Goal: Answer question/provide support: Share knowledge or assist other users

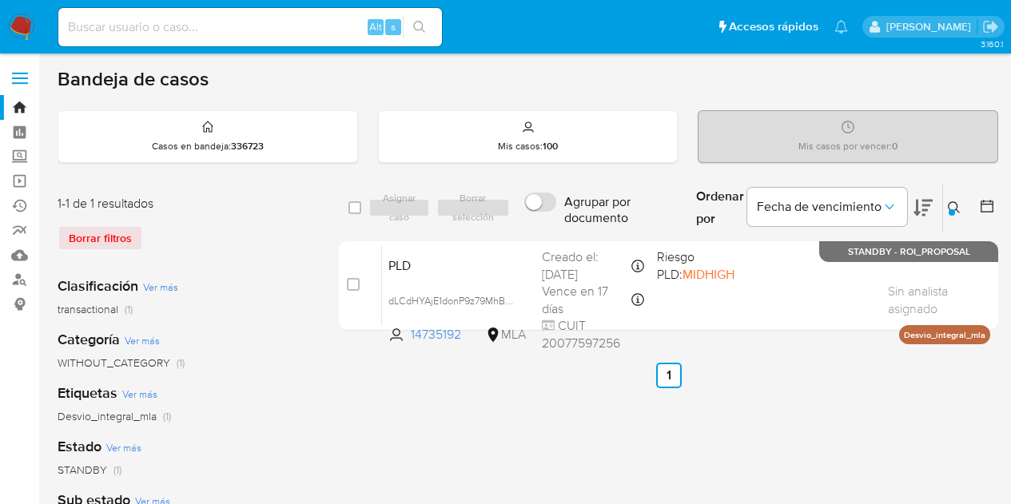
scroll to position [8, 0]
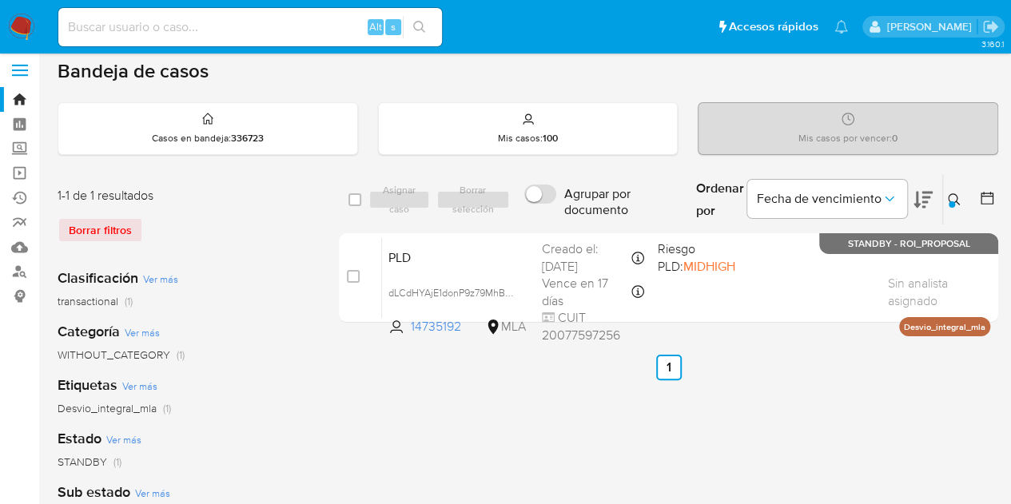
click at [951, 194] on icon at bounding box center [954, 199] width 13 height 13
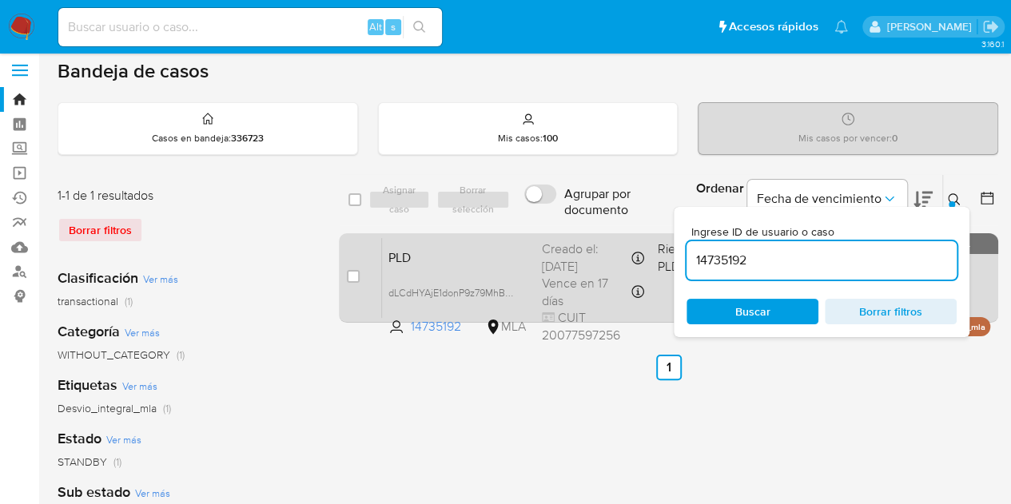
drag, startPoint x: 790, startPoint y: 260, endPoint x: 635, endPoint y: 236, distance: 156.9
click at [635, 236] on div "select-all-cases-checkbox Asignar caso Borrar selección Agrupar por documento O…" at bounding box center [669, 251] width 660 height 155
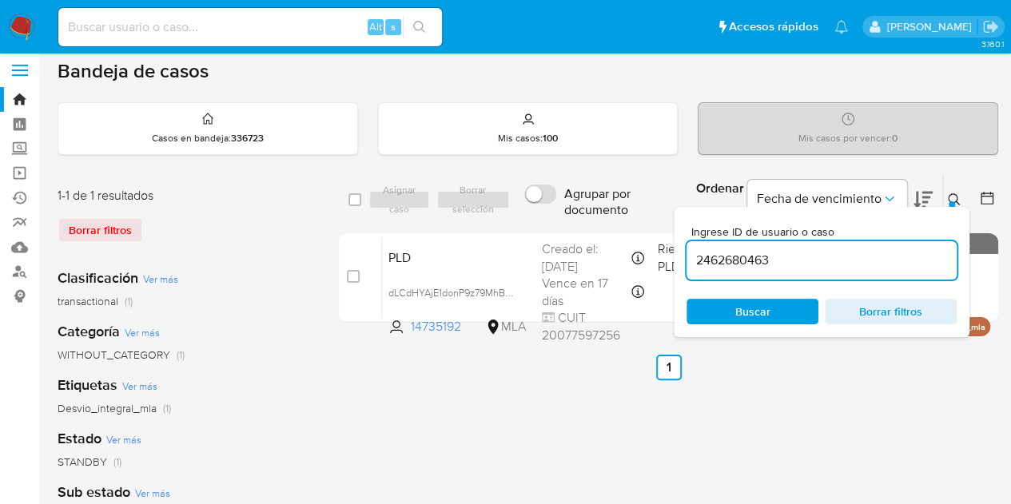
type input "2462680463"
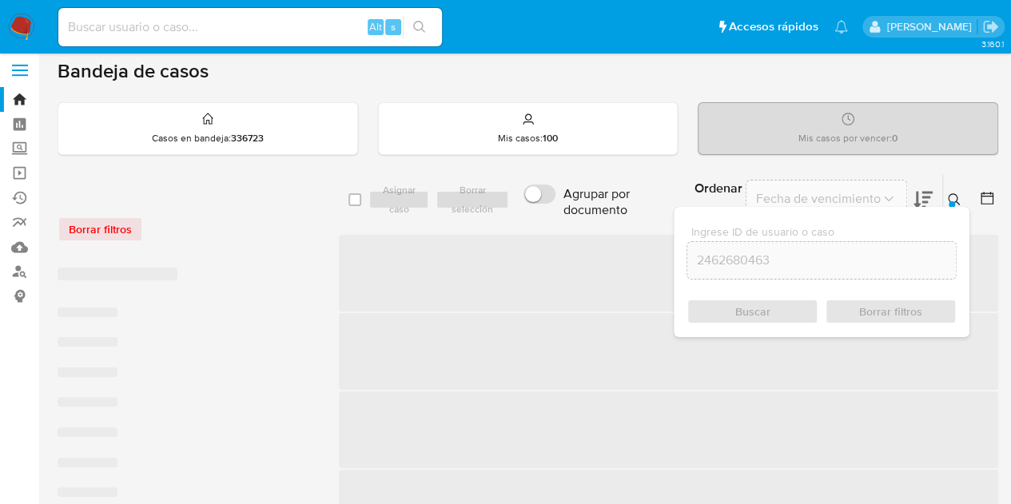
click at [950, 197] on icon at bounding box center [954, 199] width 13 height 13
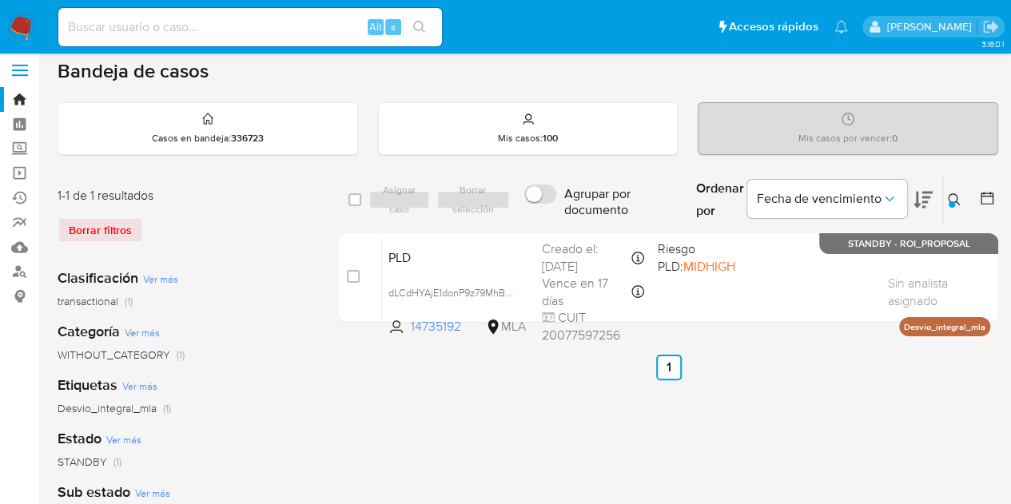
click at [948, 203] on icon at bounding box center [954, 199] width 13 height 13
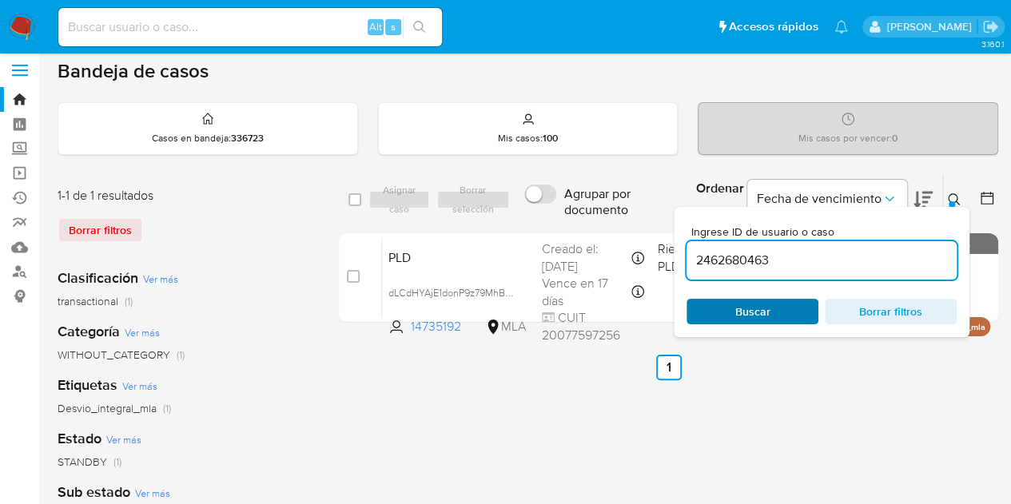
click at [760, 309] on span "Buscar" at bounding box center [753, 312] width 35 height 26
click at [956, 196] on icon at bounding box center [954, 199] width 12 height 12
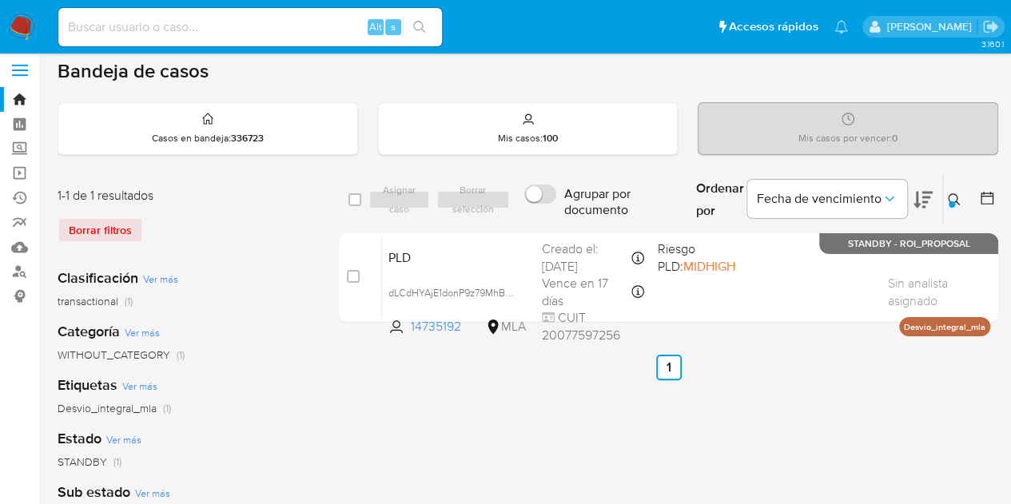
click at [14, 19] on img at bounding box center [21, 27] width 27 height 27
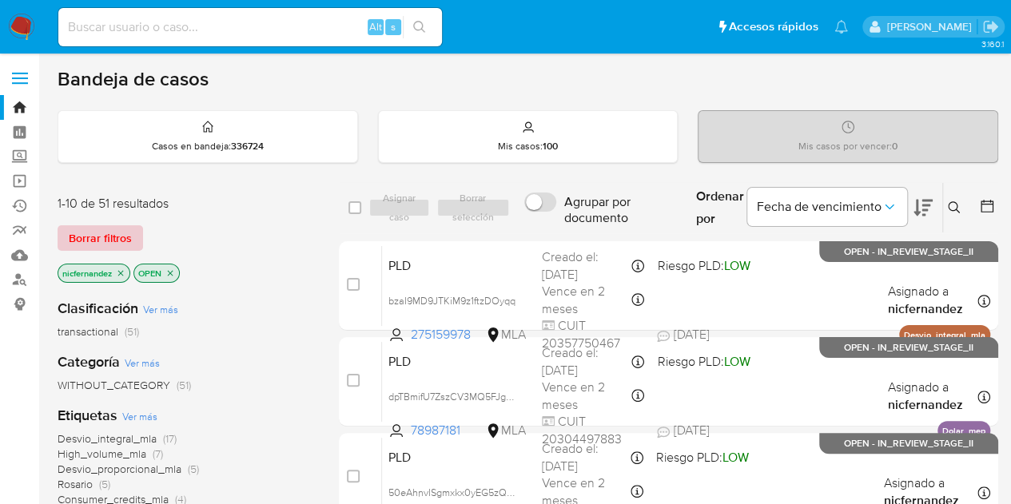
click at [127, 236] on span "Borrar filtros" at bounding box center [100, 238] width 63 height 22
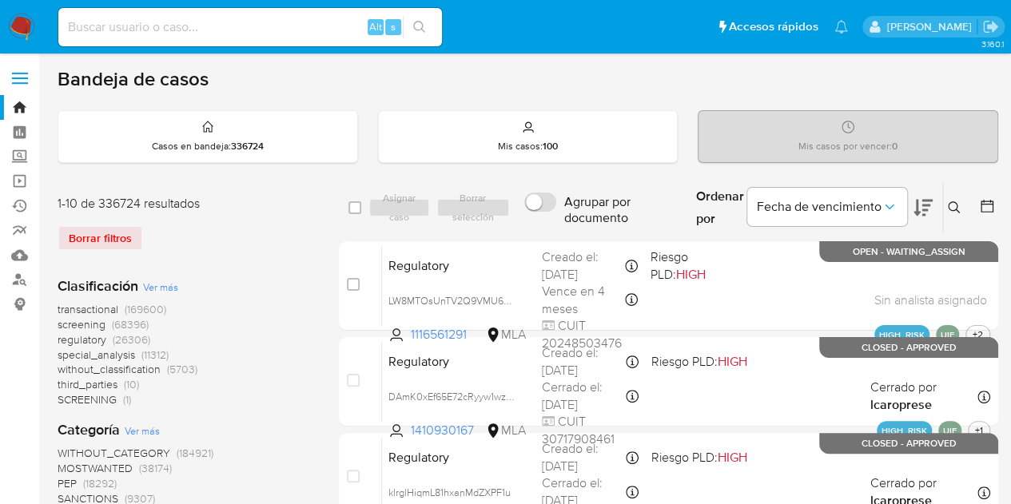
click at [960, 205] on icon at bounding box center [954, 207] width 13 height 13
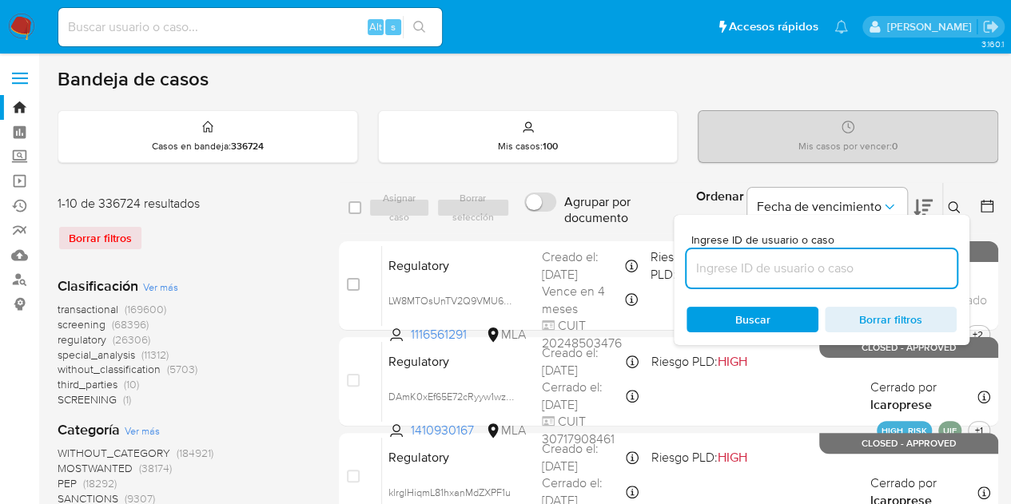
click at [875, 276] on input at bounding box center [822, 268] width 270 height 21
type input "2462680463"
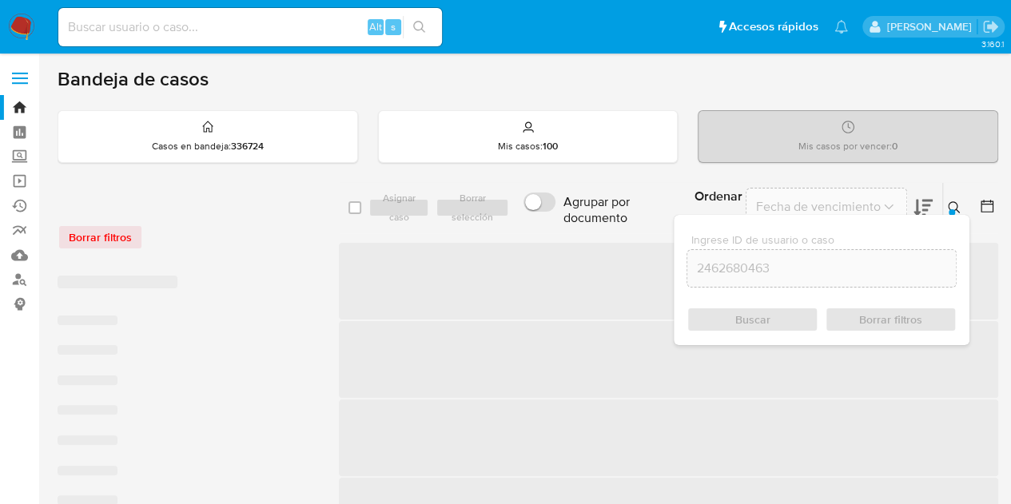
click at [957, 204] on icon at bounding box center [954, 207] width 12 height 12
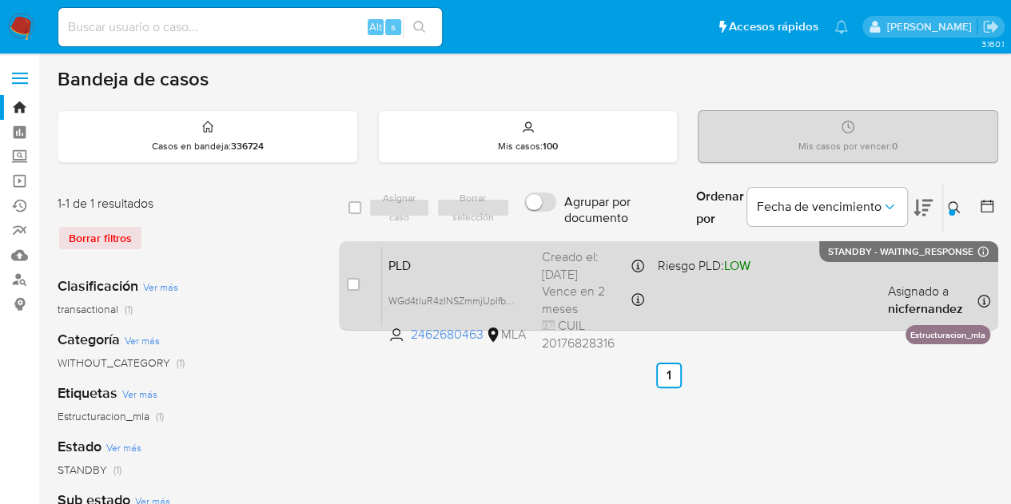
click at [459, 285] on div "PLD WGd4tluR4zINSZmmjUplfb6u 2462680463 MLA Riesgo PLD: LOW Creado el: 12/09/20…" at bounding box center [686, 285] width 608 height 81
click at [349, 287] on input "checkbox" at bounding box center [353, 284] width 13 height 13
checkbox input "true"
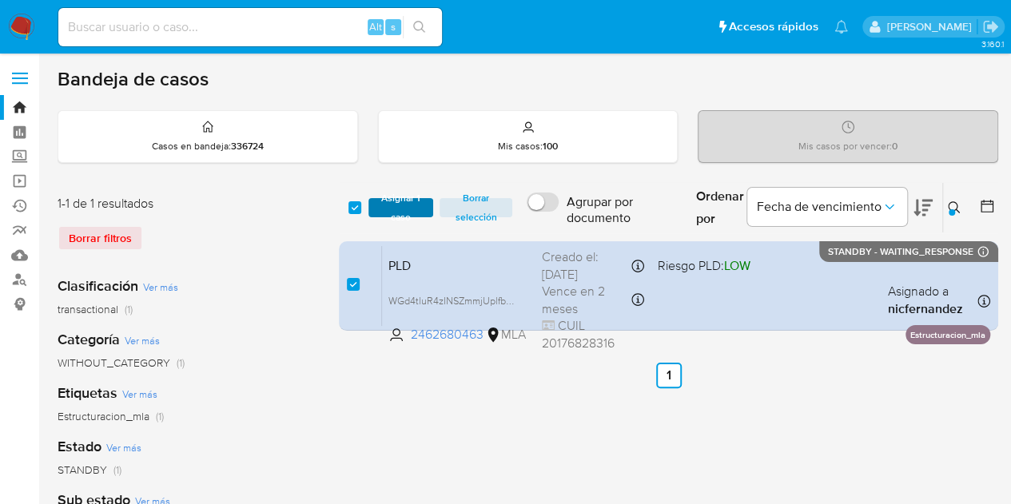
click at [393, 200] on span "Asignar 1 caso" at bounding box center [402, 208] width 50 height 16
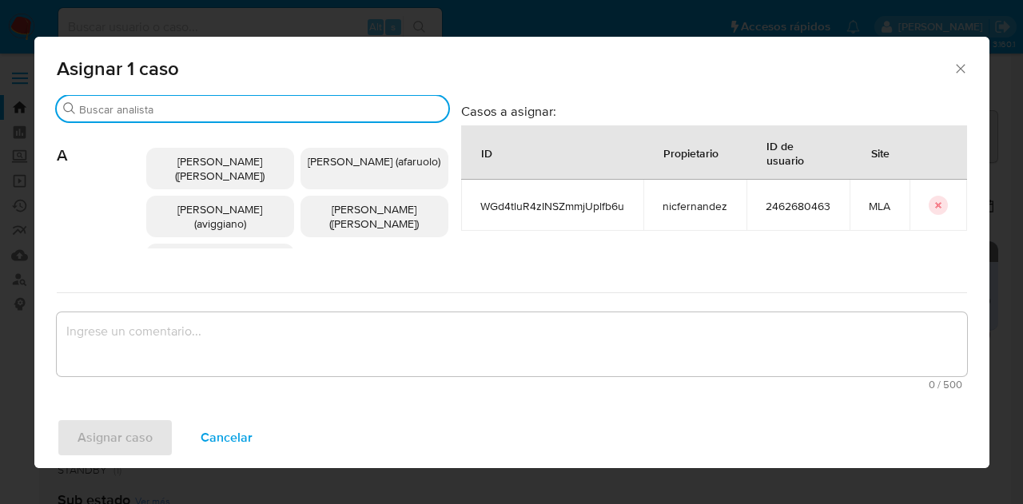
click at [147, 112] on input "Buscar" at bounding box center [260, 109] width 363 height 14
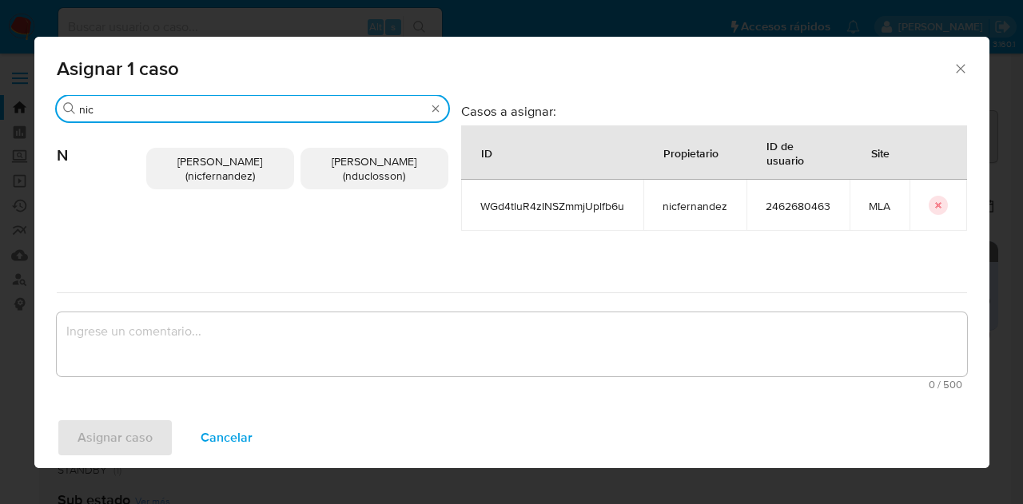
type input "nic"
click at [185, 156] on span "Nicolas Fernandez Allen (nicfernandez)" at bounding box center [219, 169] width 85 height 30
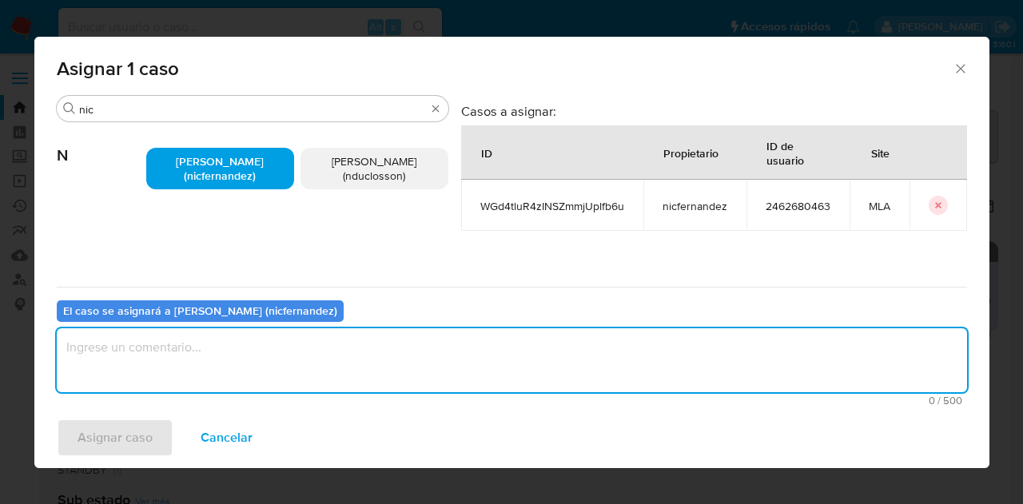
click at [256, 369] on textarea "assign-modal" at bounding box center [512, 361] width 911 height 64
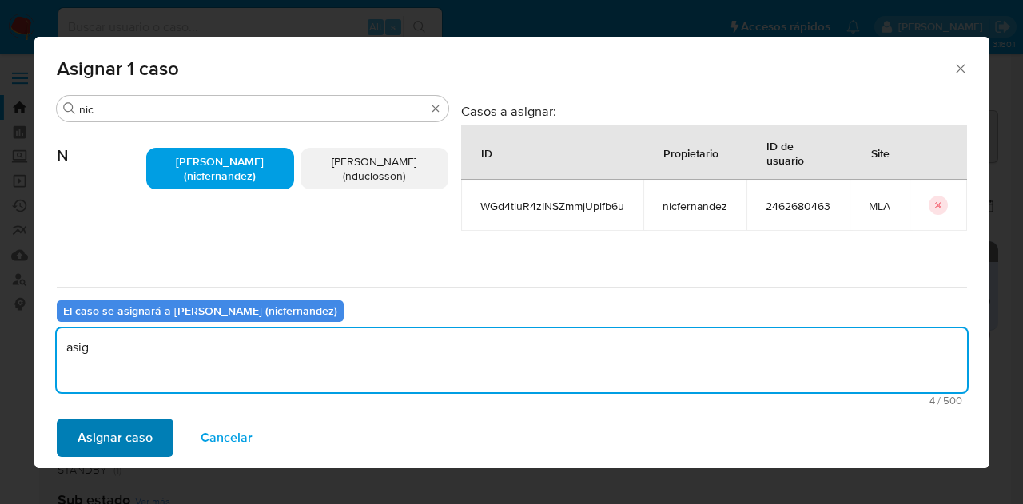
type textarea "asig"
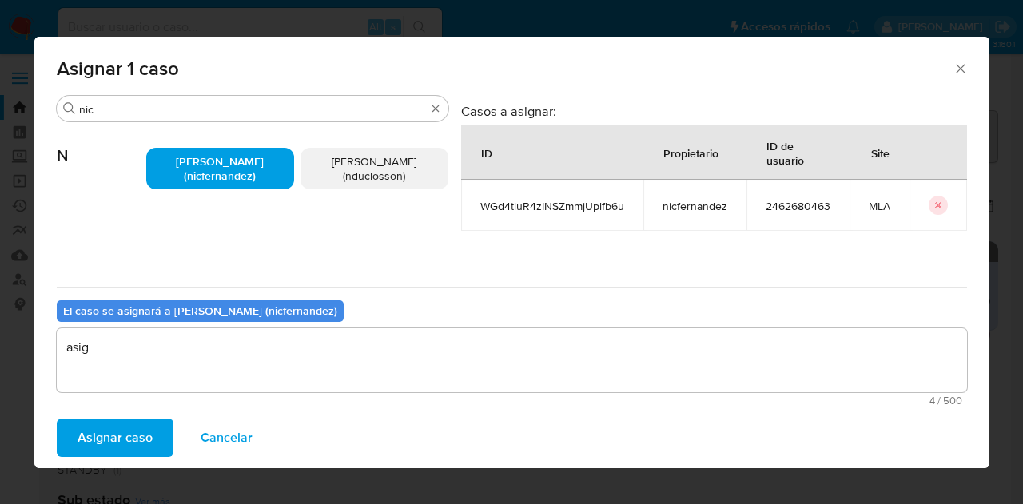
click at [116, 435] on span "Asignar caso" at bounding box center [115, 438] width 75 height 35
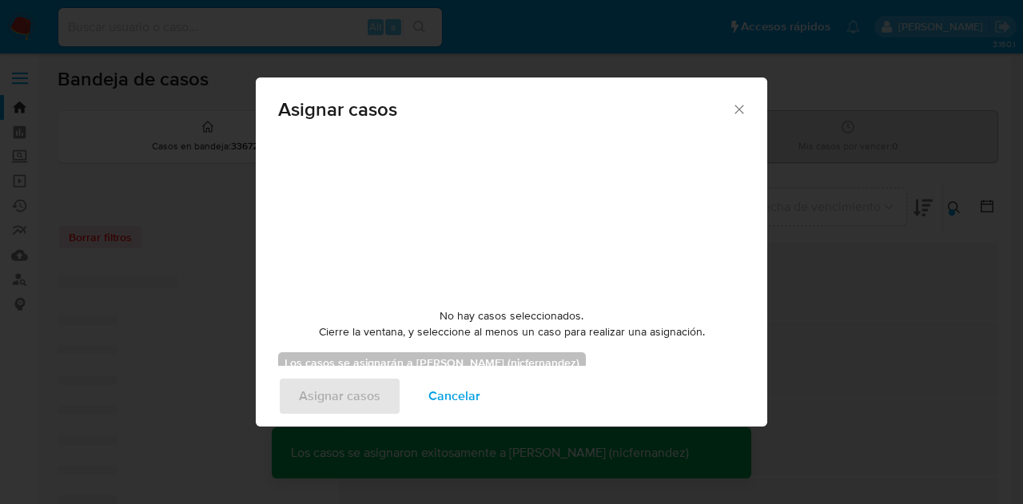
checkbox input "false"
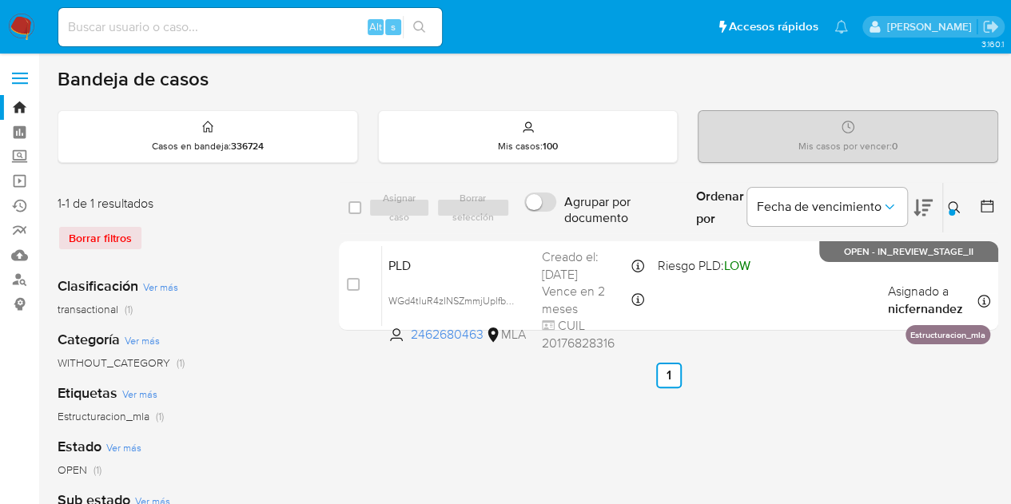
click at [951, 201] on icon at bounding box center [954, 207] width 12 height 12
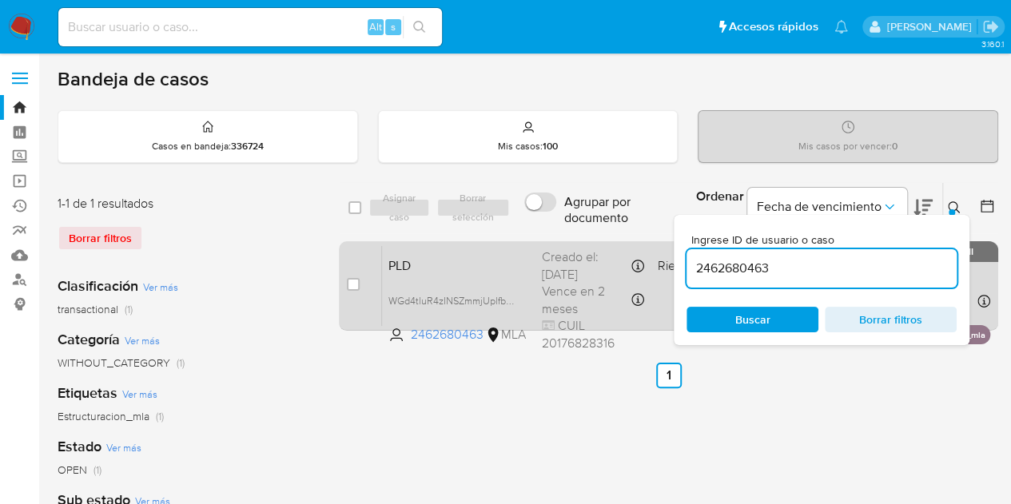
drag, startPoint x: 779, startPoint y: 269, endPoint x: 642, endPoint y: 261, distance: 136.9
click at [643, 260] on div "select-all-cases-checkbox Asignar caso Borrar selección Agrupar por documento O…" at bounding box center [669, 259] width 660 height 155
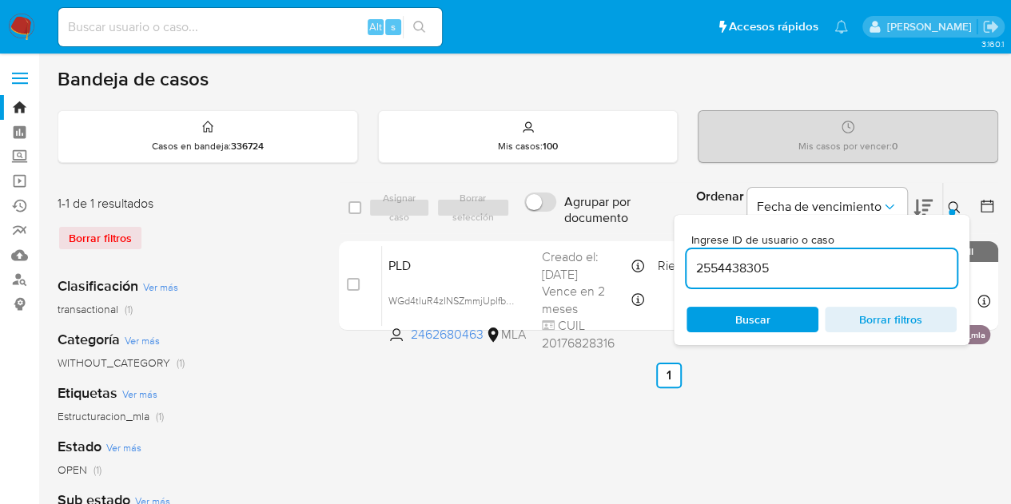
type input "2554438305"
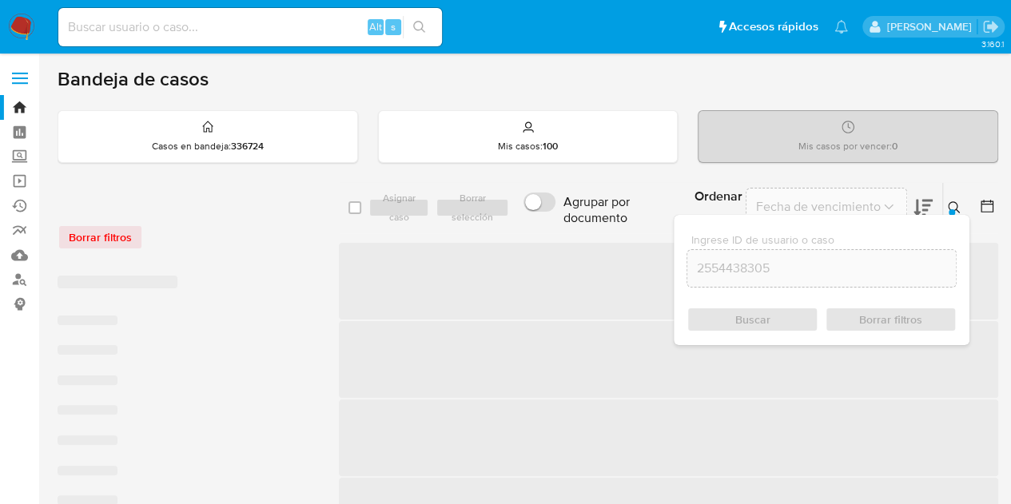
click at [954, 199] on button at bounding box center [956, 207] width 26 height 19
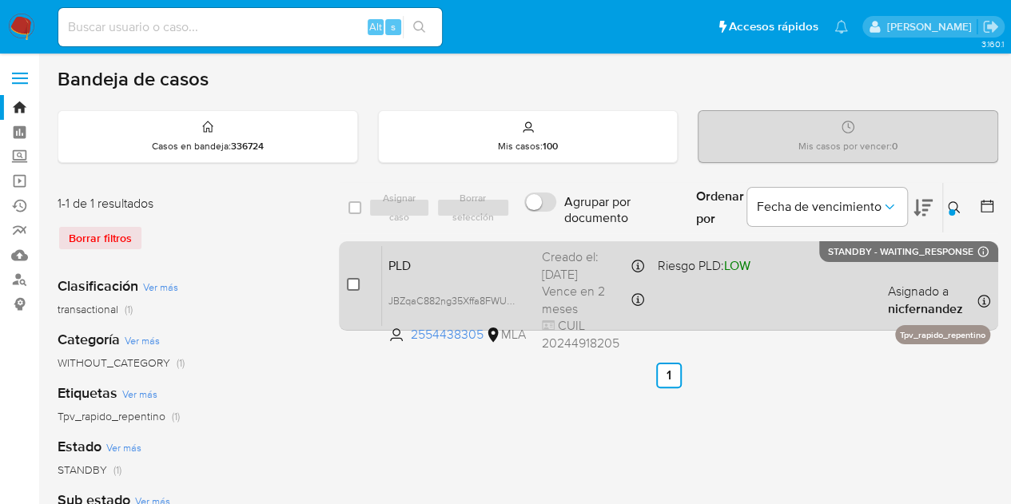
click at [355, 287] on input "checkbox" at bounding box center [353, 284] width 13 height 13
checkbox input "true"
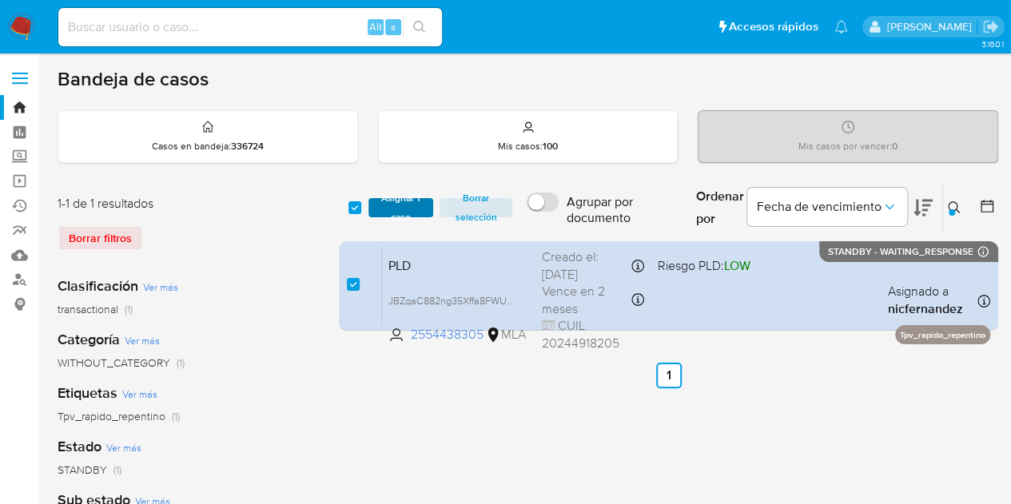
click at [397, 200] on span "Asignar 1 caso" at bounding box center [402, 208] width 50 height 16
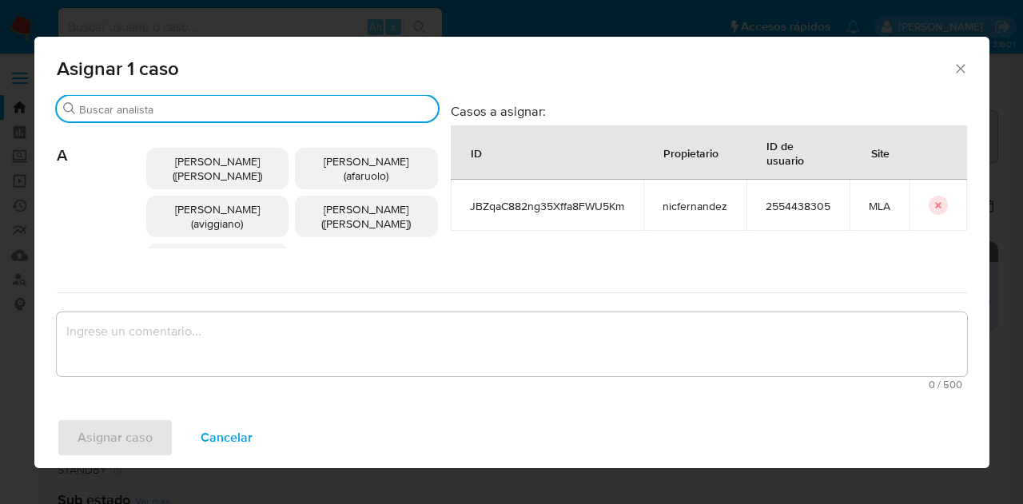
click at [189, 104] on input "Buscar" at bounding box center [255, 109] width 353 height 14
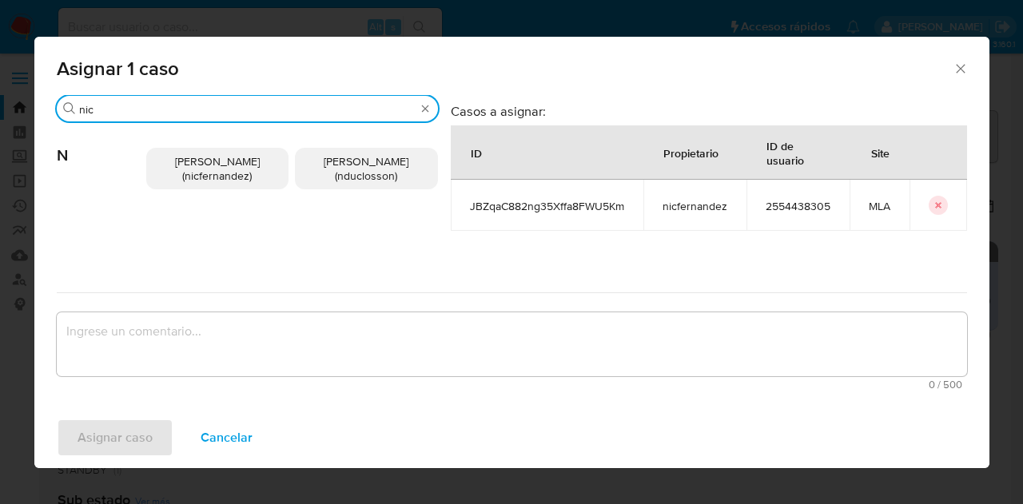
type input "nic"
drag, startPoint x: 215, startPoint y: 169, endPoint x: 239, endPoint y: 292, distance: 125.4
click at [215, 171] on span "Nicolas Fernandez Allen (nicfernandez)" at bounding box center [217, 169] width 85 height 30
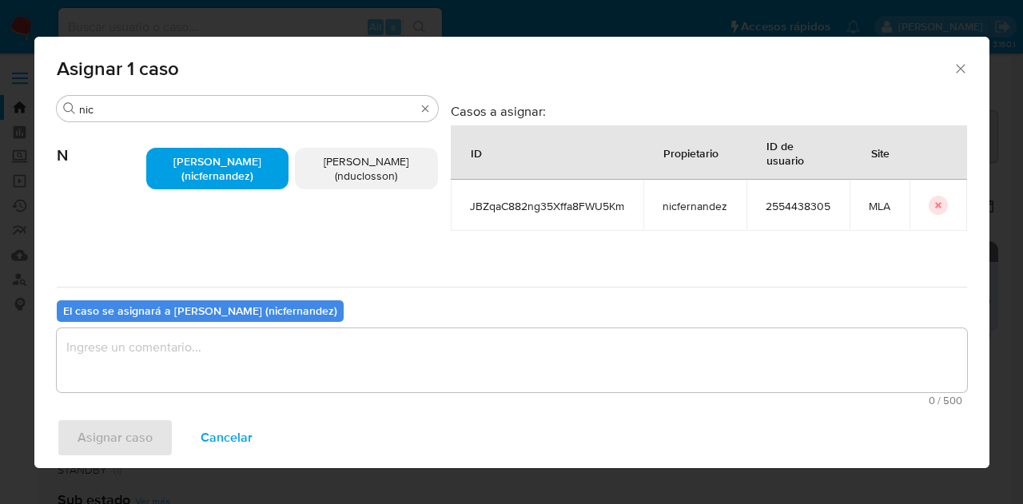
drag, startPoint x: 255, startPoint y: 399, endPoint x: 246, endPoint y: 361, distance: 39.4
click at [256, 399] on span "0 / 500" at bounding box center [512, 401] width 901 height 10
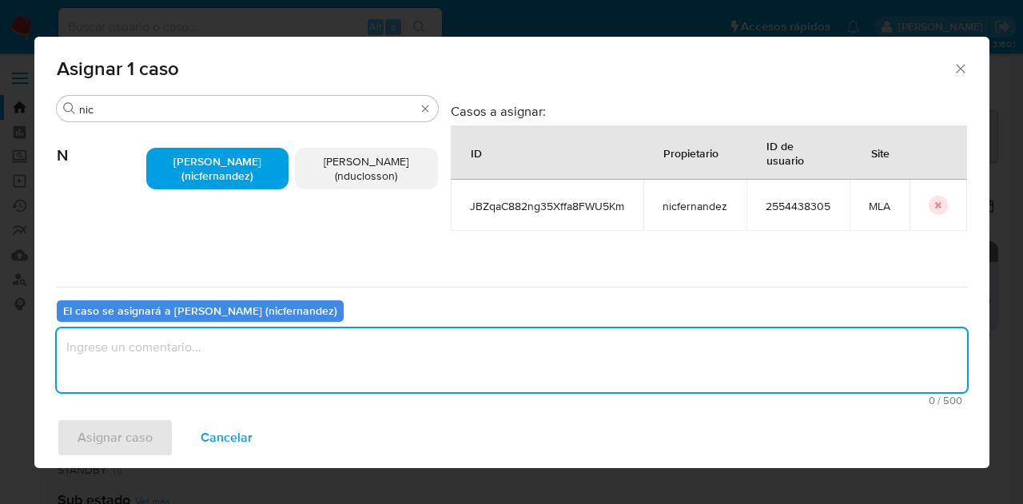
click at [246, 357] on textarea "assign-modal" at bounding box center [512, 361] width 911 height 64
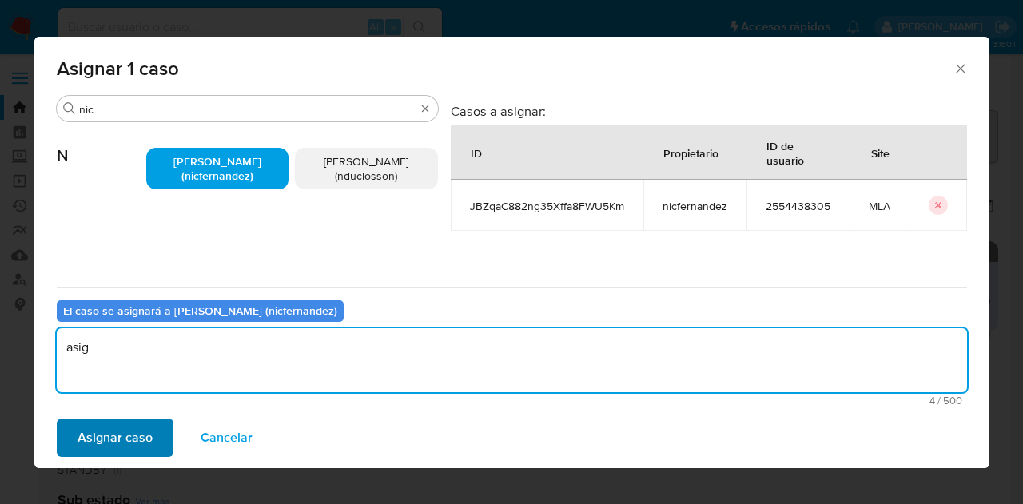
type textarea "asig"
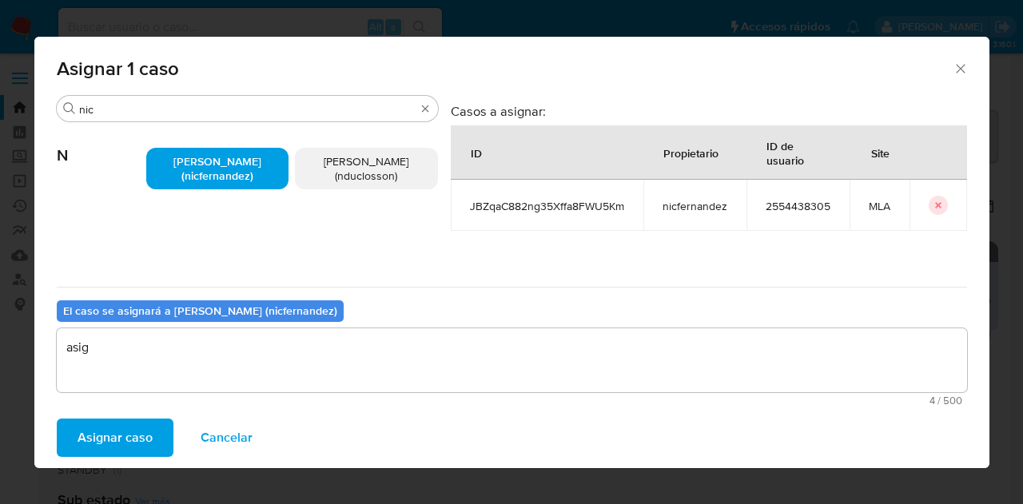
click at [131, 433] on span "Asignar caso" at bounding box center [115, 438] width 75 height 35
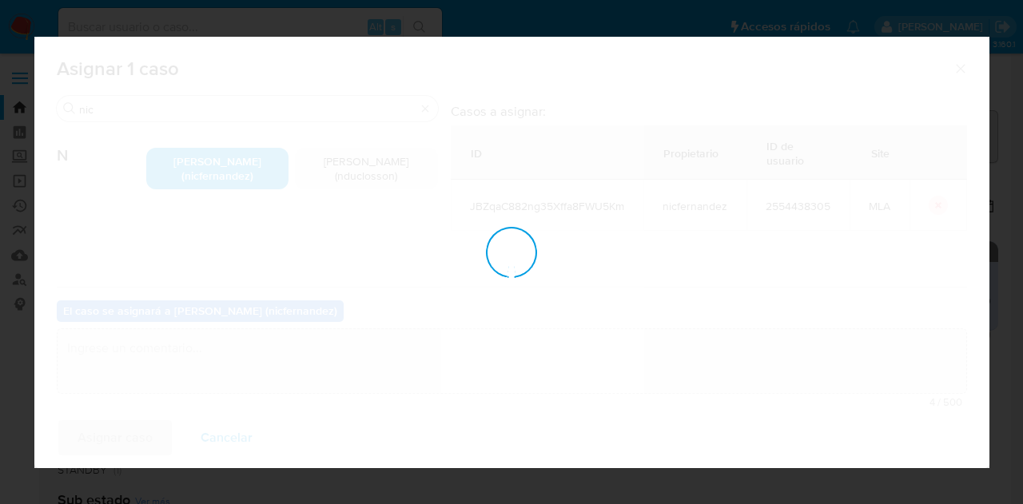
checkbox input "false"
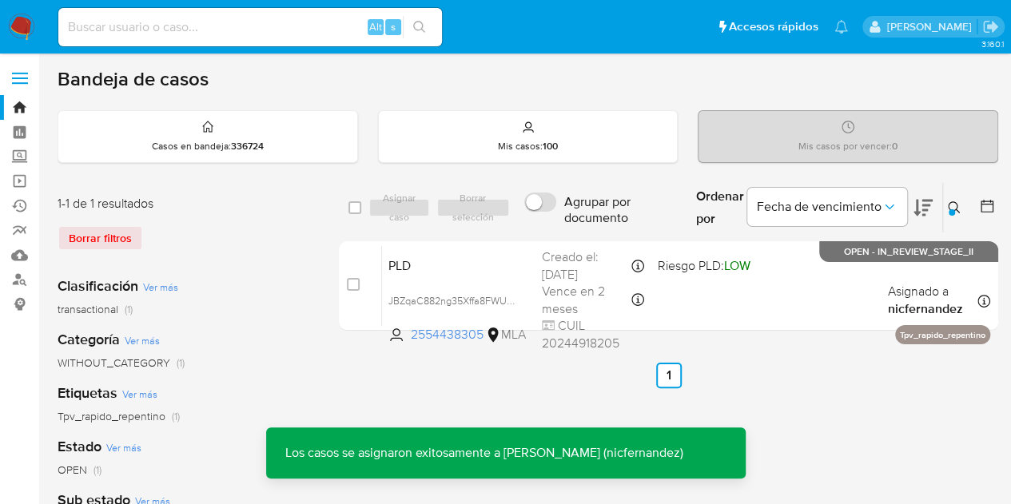
click at [450, 270] on span "PLD" at bounding box center [459, 264] width 141 height 21
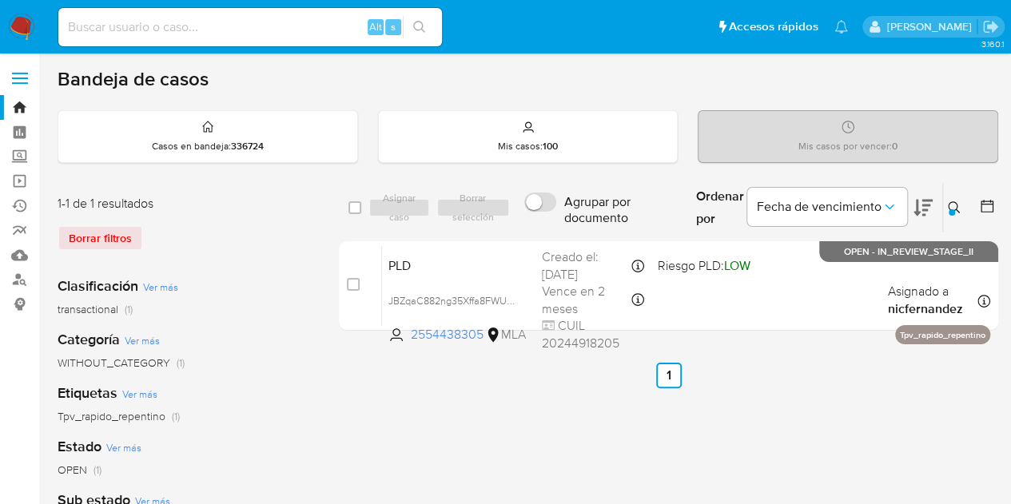
drag, startPoint x: 959, startPoint y: 208, endPoint x: 915, endPoint y: 221, distance: 46.0
click at [959, 210] on icon at bounding box center [954, 207] width 13 height 13
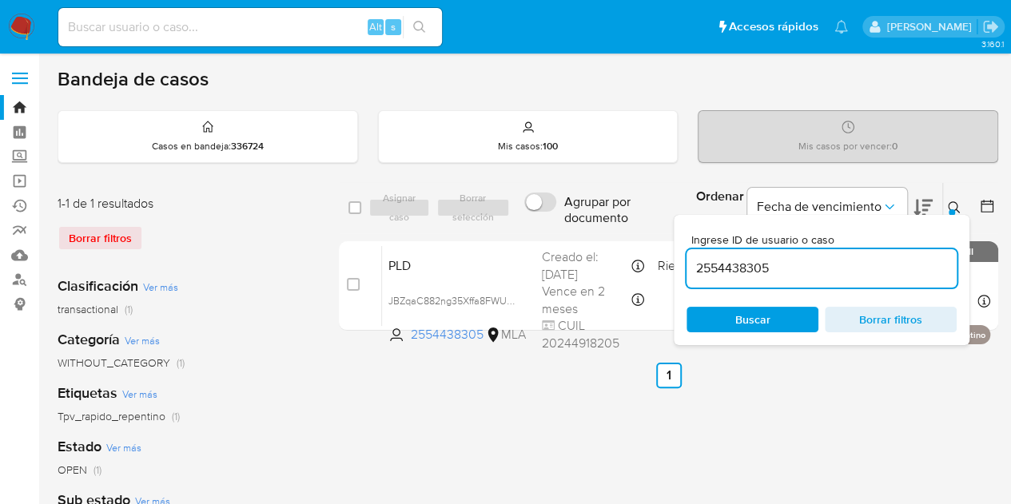
drag, startPoint x: 787, startPoint y: 274, endPoint x: 689, endPoint y: 249, distance: 101.6
click at [689, 249] on div "2554438305" at bounding box center [822, 268] width 270 height 38
type input "2544216839"
click at [951, 202] on icon at bounding box center [954, 207] width 13 height 13
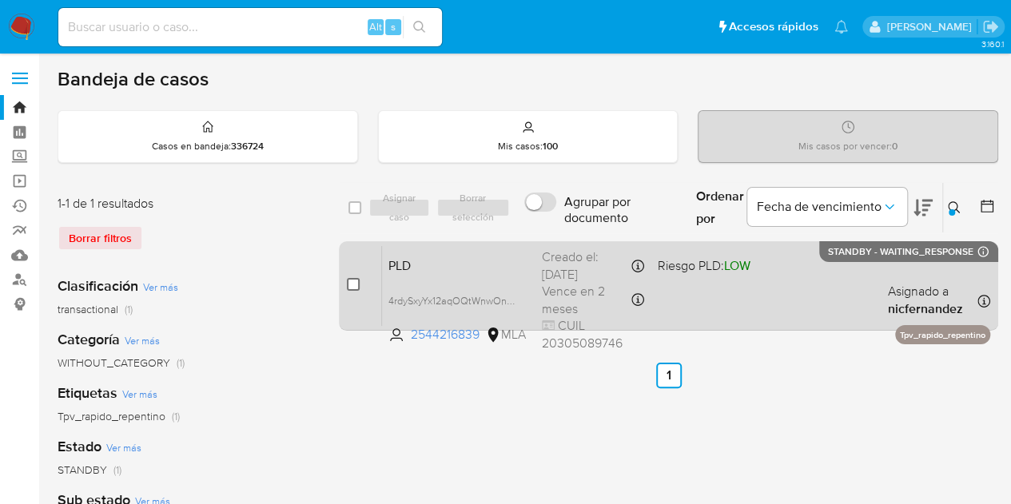
click at [352, 282] on input "checkbox" at bounding box center [353, 284] width 13 height 13
checkbox input "true"
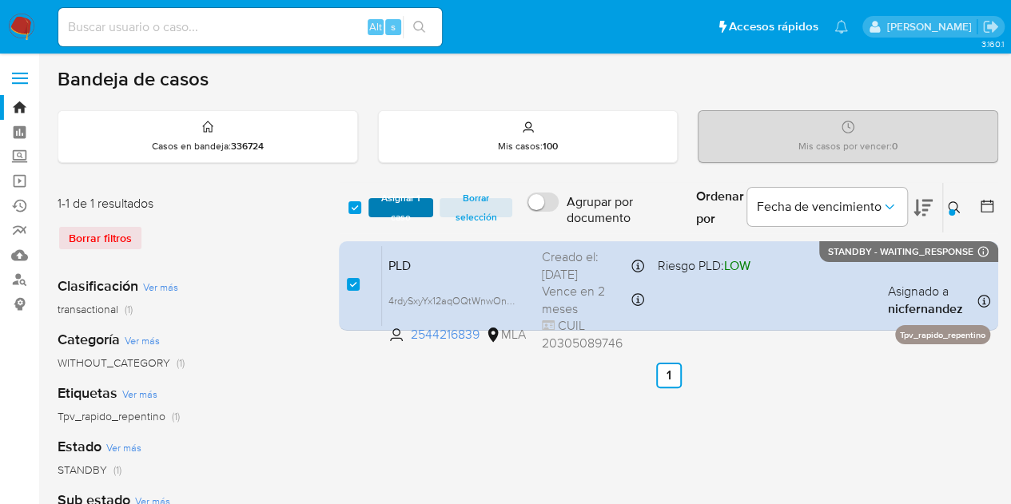
click at [393, 202] on span "Asignar 1 caso" at bounding box center [402, 208] width 50 height 16
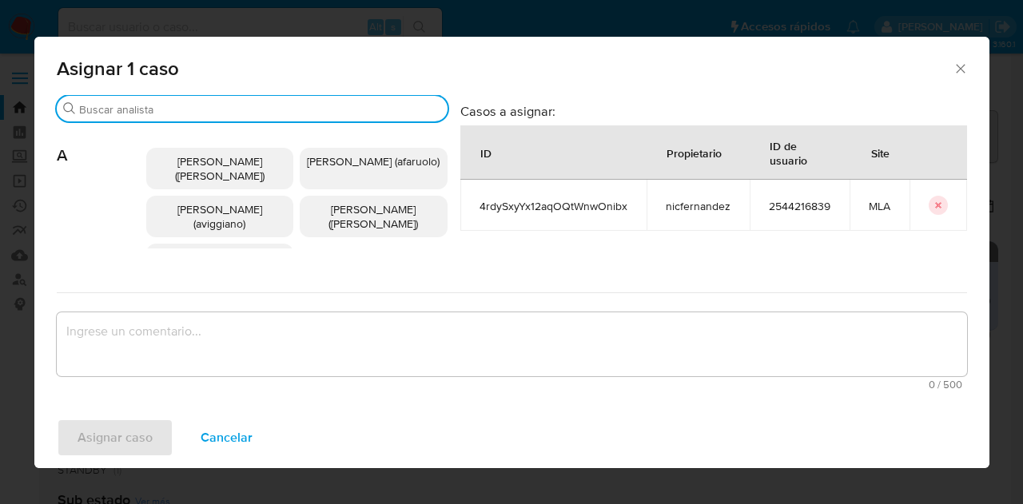
click at [173, 106] on input "Buscar" at bounding box center [260, 109] width 362 height 14
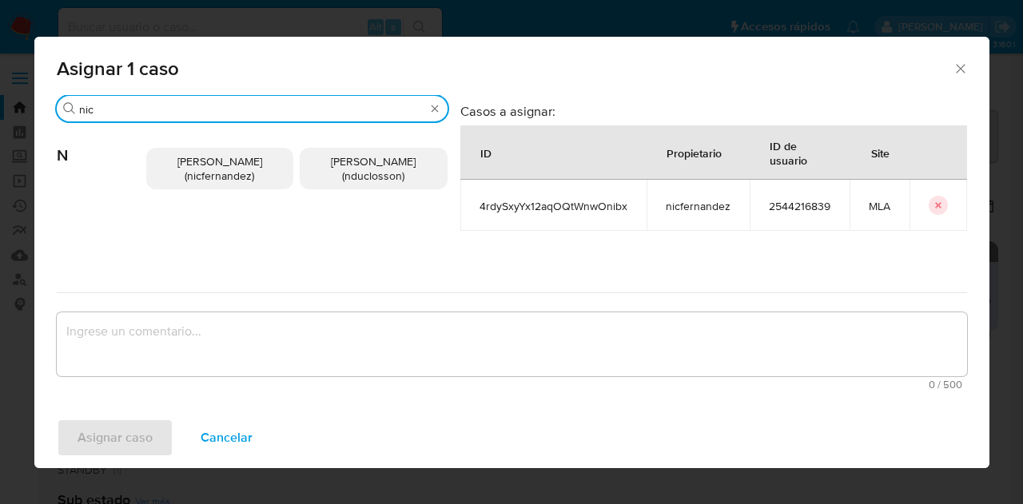
type input "nic"
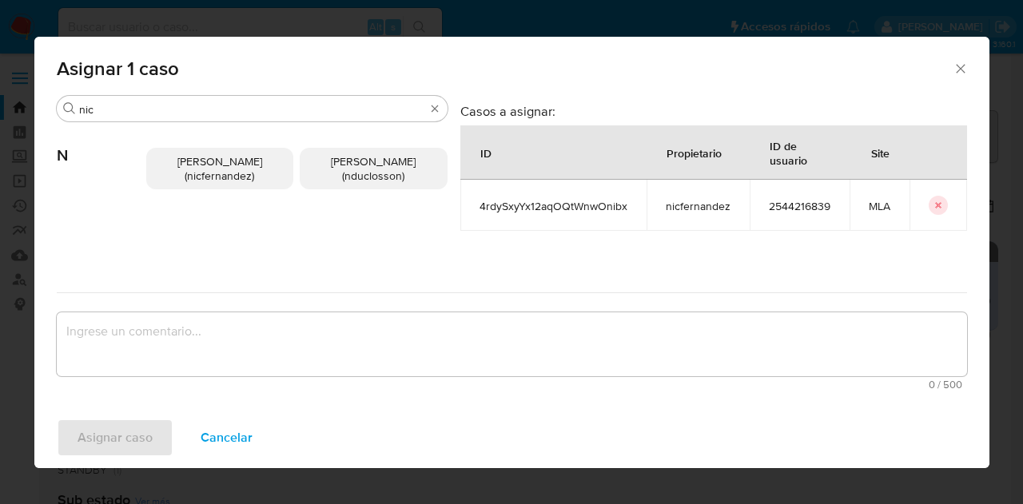
click at [188, 171] on span "Nicolas Fernandez Allen (nicfernandez)" at bounding box center [219, 169] width 85 height 30
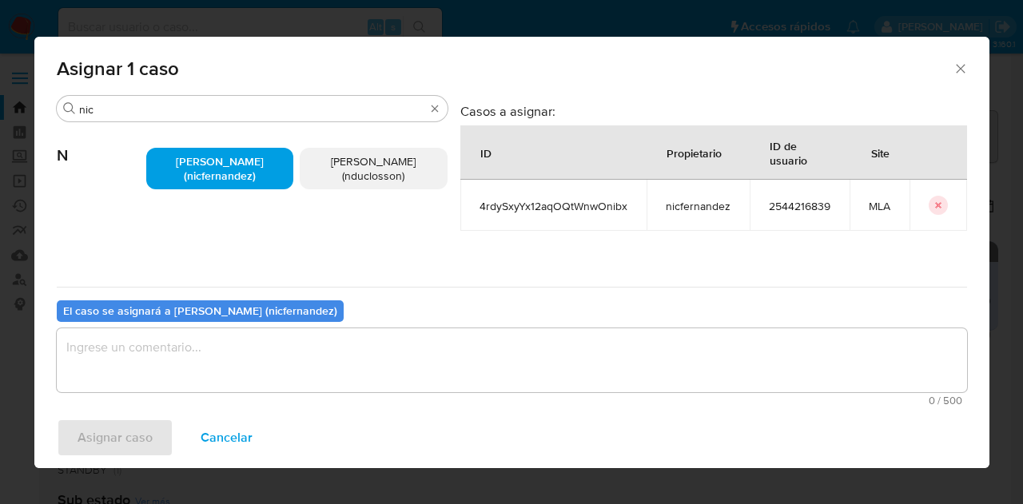
click at [235, 349] on textarea "assign-modal" at bounding box center [512, 361] width 911 height 64
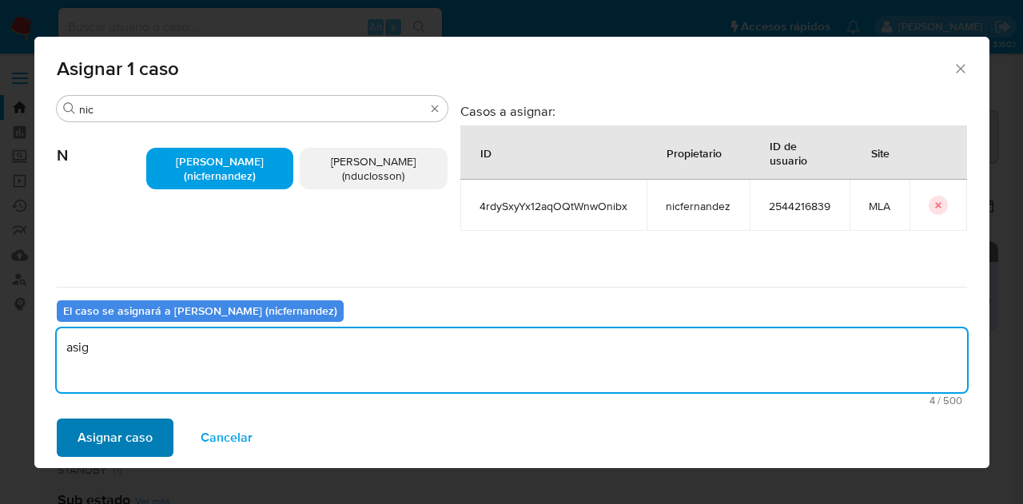
type textarea "asig"
click at [139, 428] on span "Asignar caso" at bounding box center [115, 438] width 75 height 35
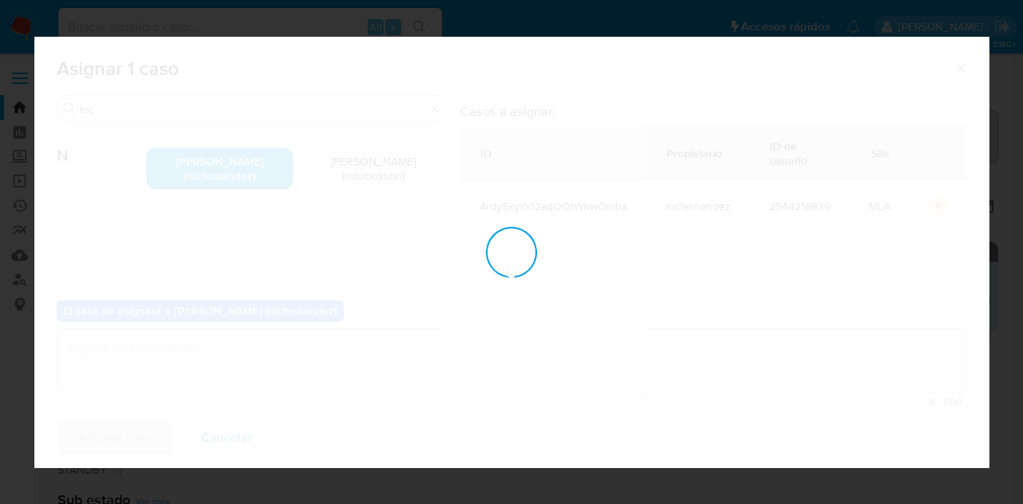
checkbox input "false"
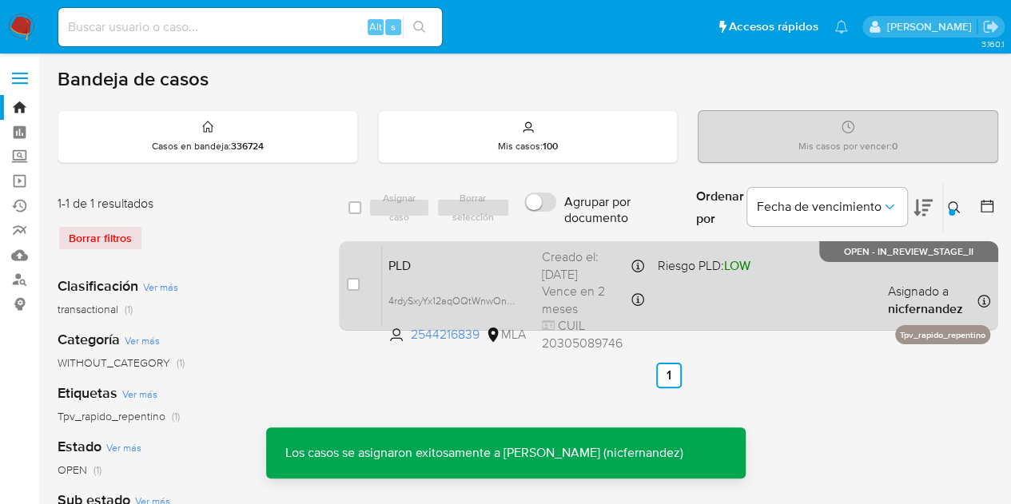
click at [390, 265] on span "PLD" at bounding box center [459, 264] width 141 height 21
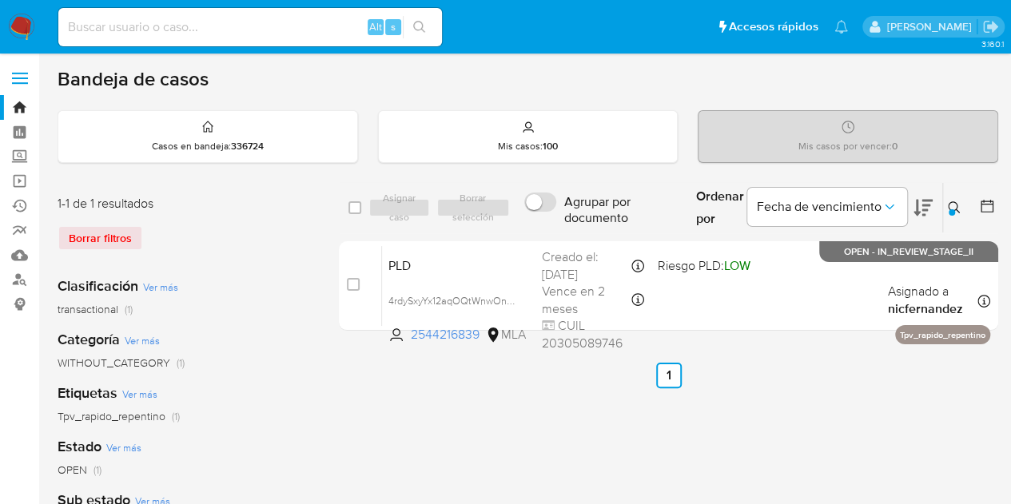
click at [943, 201] on div "Ingrese ID de usuario o caso 2544216839 Buscar Borrar filtros" at bounding box center [956, 208] width 27 height 50
click at [949, 203] on icon at bounding box center [954, 207] width 12 height 12
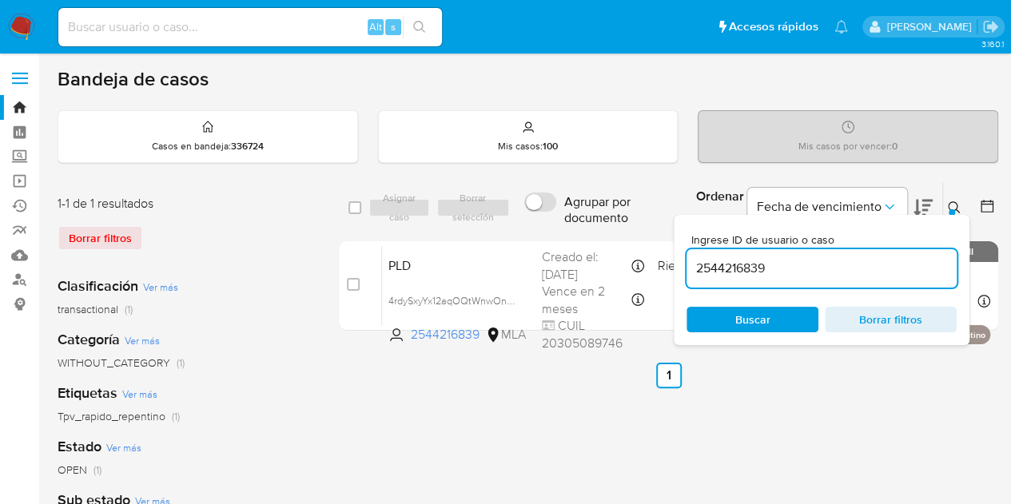
drag, startPoint x: 802, startPoint y: 266, endPoint x: 560, endPoint y: 229, distance: 245.0
click at [560, 229] on div "select-all-cases-checkbox Asignar caso Borrar selección Agrupar por documento O…" at bounding box center [669, 208] width 660 height 52
type input "2544068841"
click at [951, 207] on icon at bounding box center [954, 207] width 13 height 13
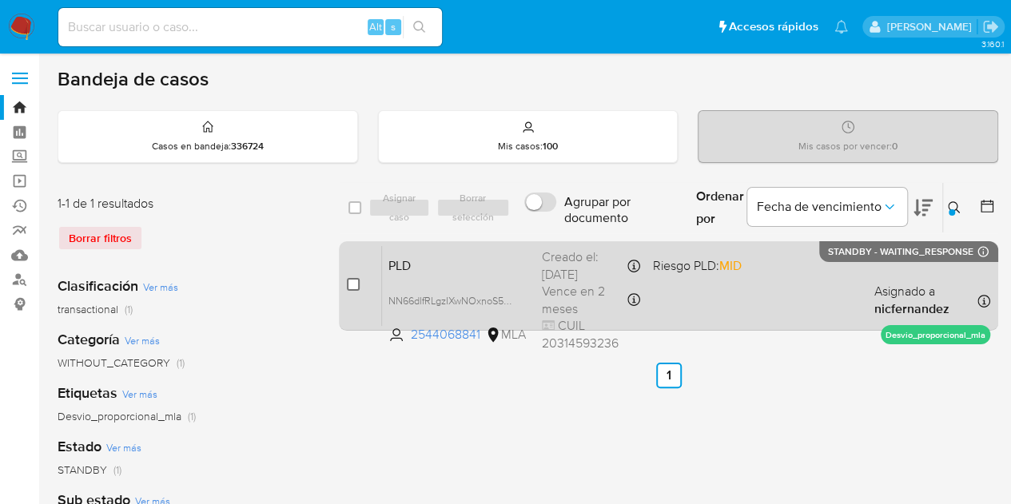
click at [355, 287] on input "checkbox" at bounding box center [353, 284] width 13 height 13
checkbox input "true"
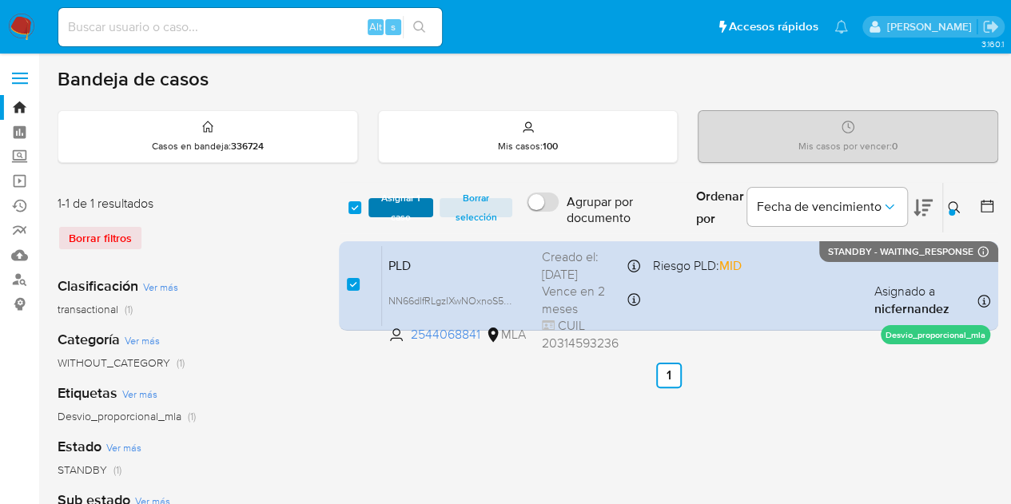
click at [398, 212] on span "Asignar 1 caso" at bounding box center [402, 208] width 50 height 16
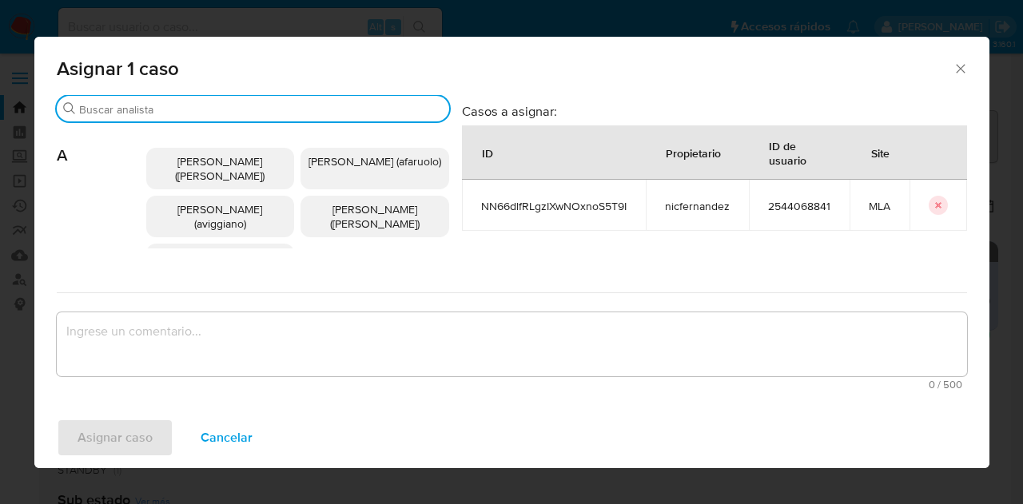
click at [190, 111] on input "Buscar" at bounding box center [261, 109] width 364 height 14
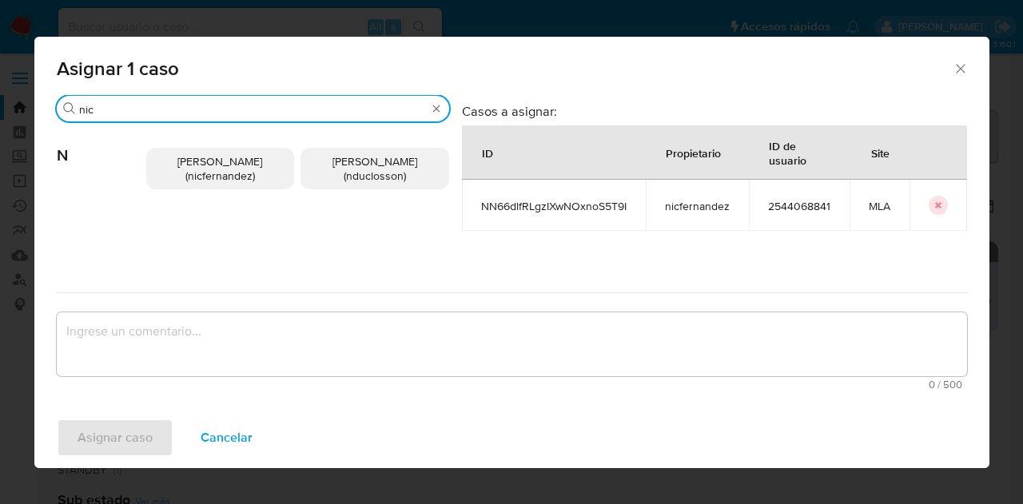
type input "nic"
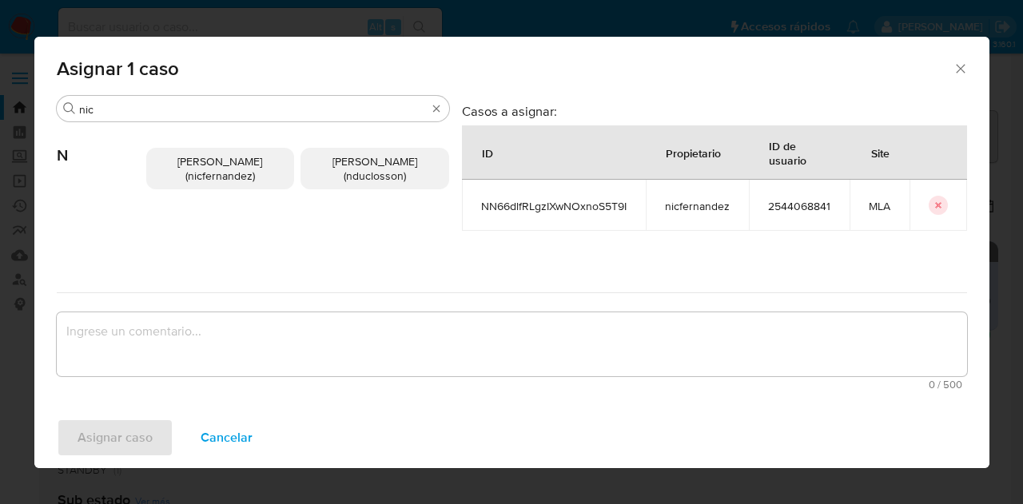
click at [222, 186] on p "Nicolas Fernandez Allen (nicfernandez)" at bounding box center [220, 169] width 149 height 42
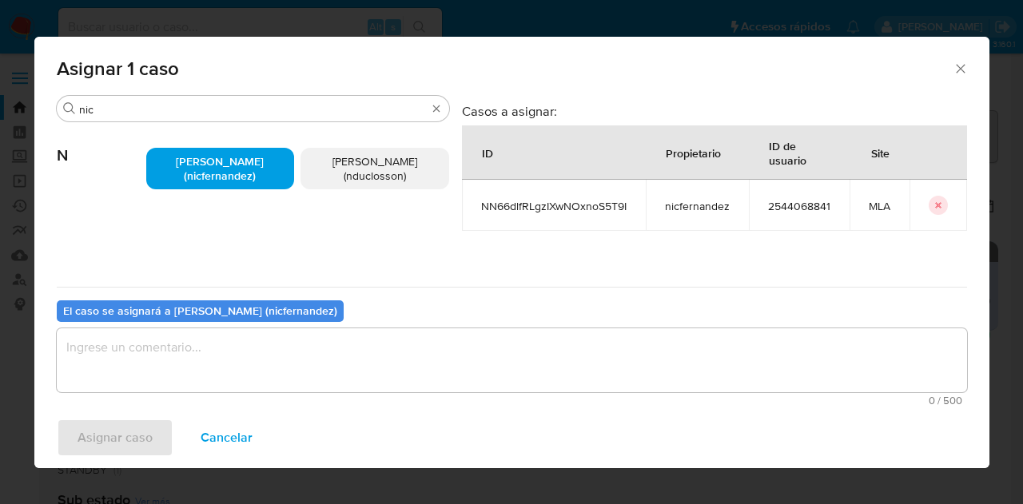
click at [283, 383] on textarea "assign-modal" at bounding box center [512, 361] width 911 height 64
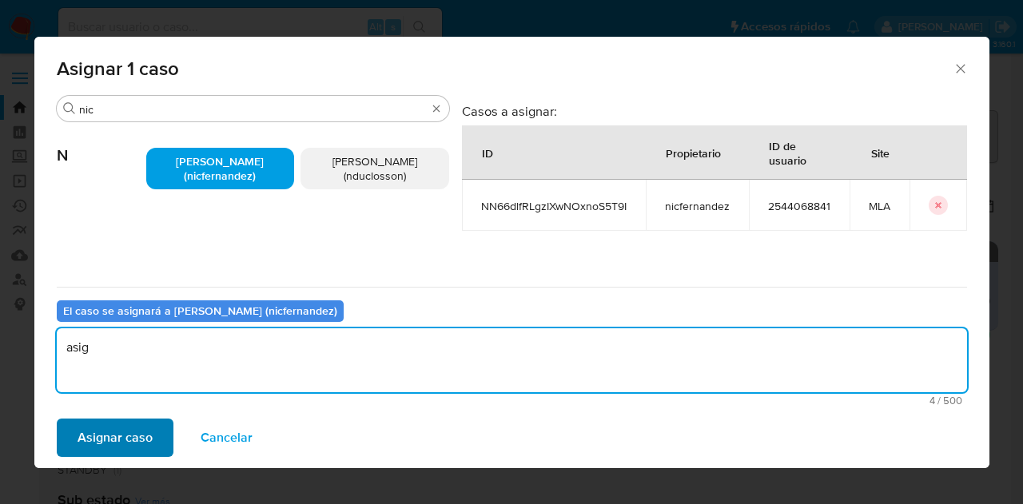
type textarea "asig"
click at [128, 421] on span "Asignar caso" at bounding box center [115, 438] width 75 height 35
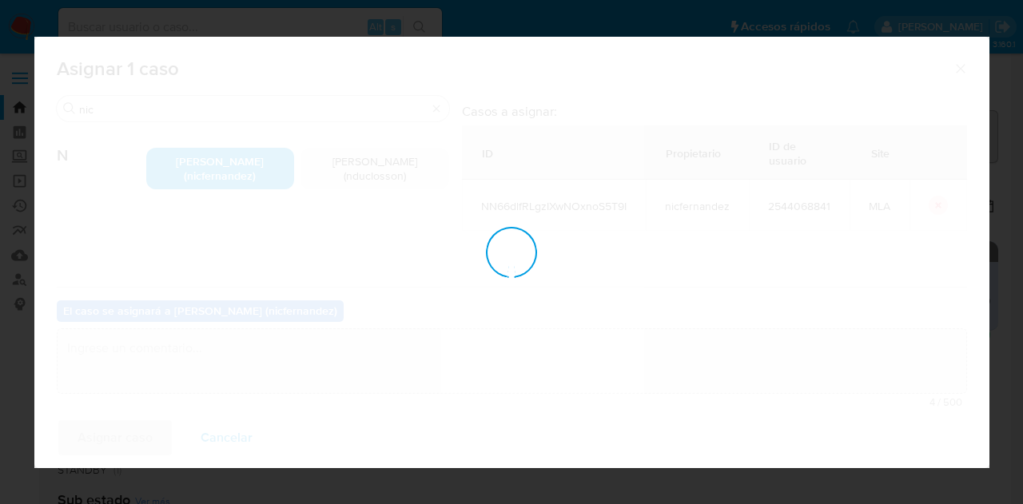
checkbox input "false"
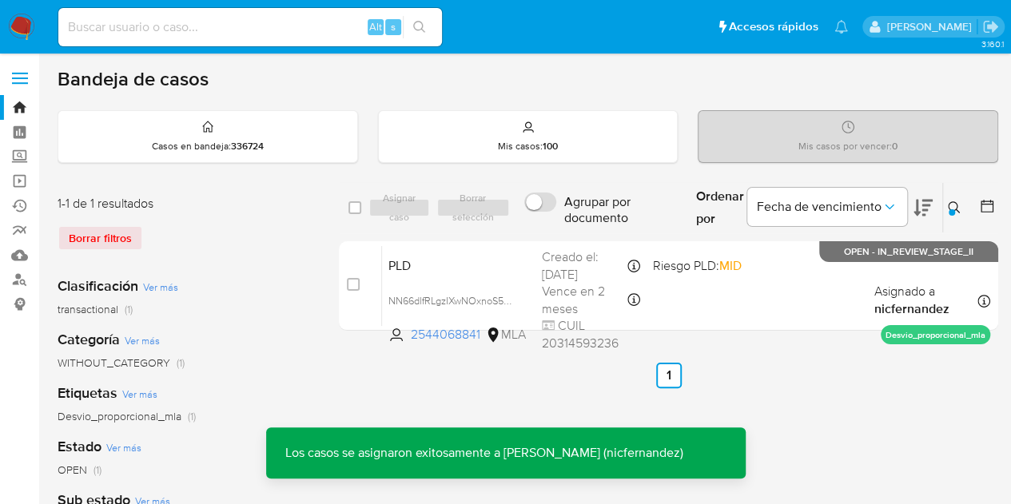
click at [433, 266] on span "PLD" at bounding box center [459, 264] width 141 height 21
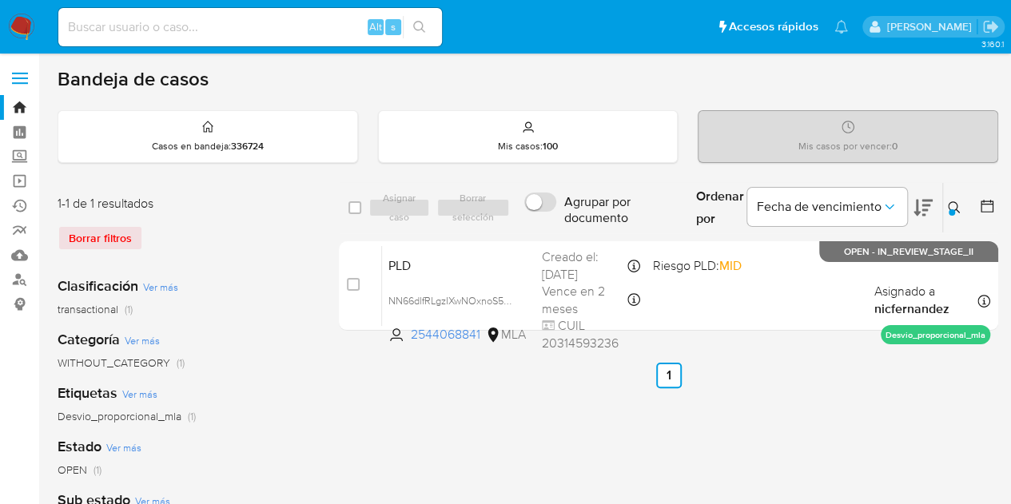
click at [945, 210] on button at bounding box center [956, 207] width 26 height 19
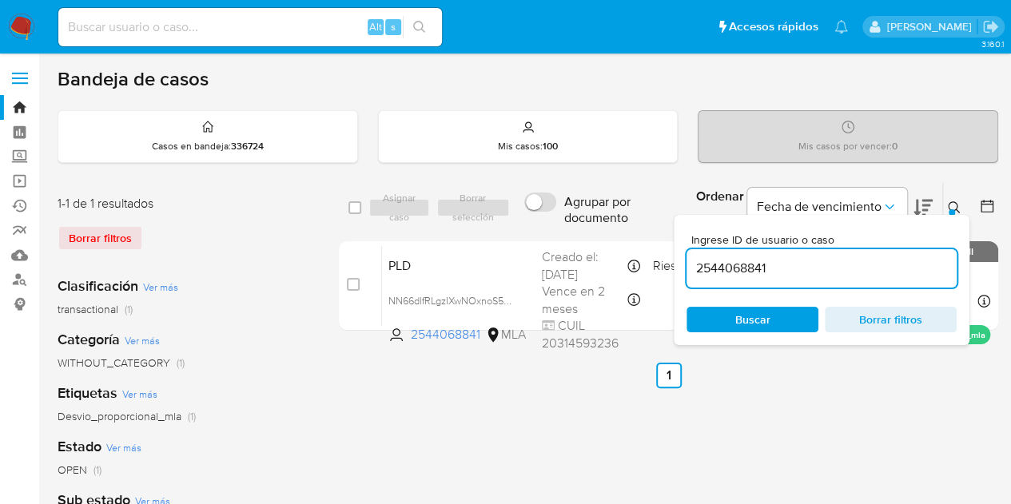
drag, startPoint x: 830, startPoint y: 260, endPoint x: 637, endPoint y: 235, distance: 194.3
click at [637, 235] on div "select-all-cases-checkbox Asignar caso Borrar selección Agrupar por documento O…" at bounding box center [669, 259] width 660 height 155
type input "2108175108"
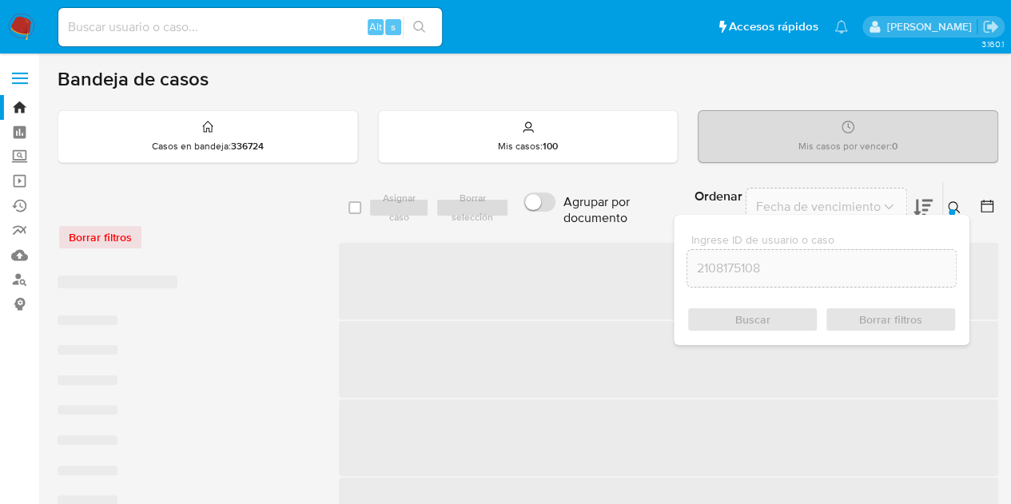
click at [958, 201] on icon at bounding box center [954, 207] width 13 height 13
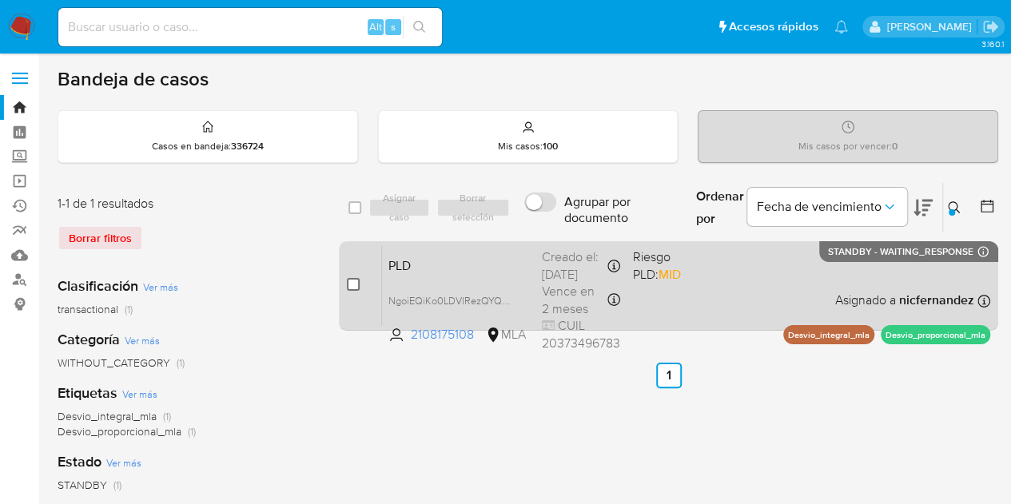
click at [355, 284] on input "checkbox" at bounding box center [353, 284] width 13 height 13
checkbox input "true"
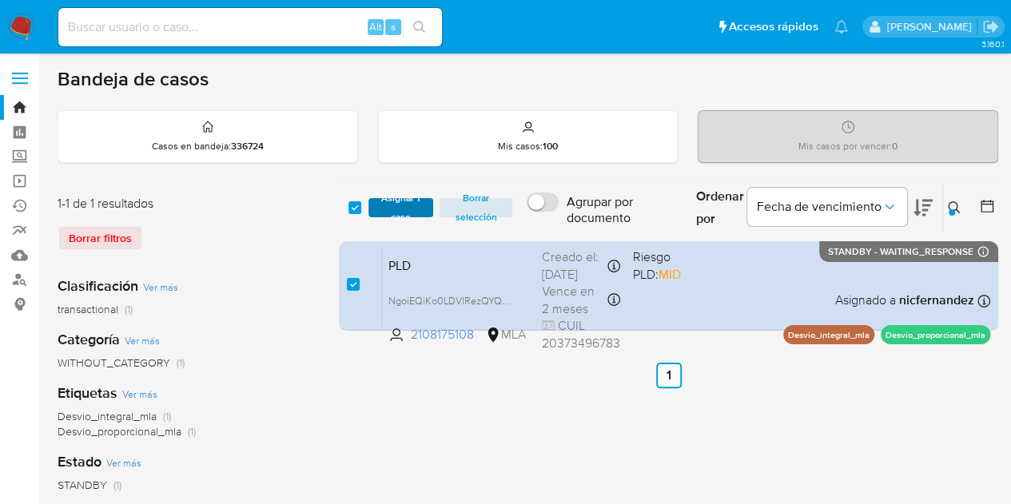
click at [401, 205] on span "Asignar 1 caso" at bounding box center [402, 208] width 50 height 16
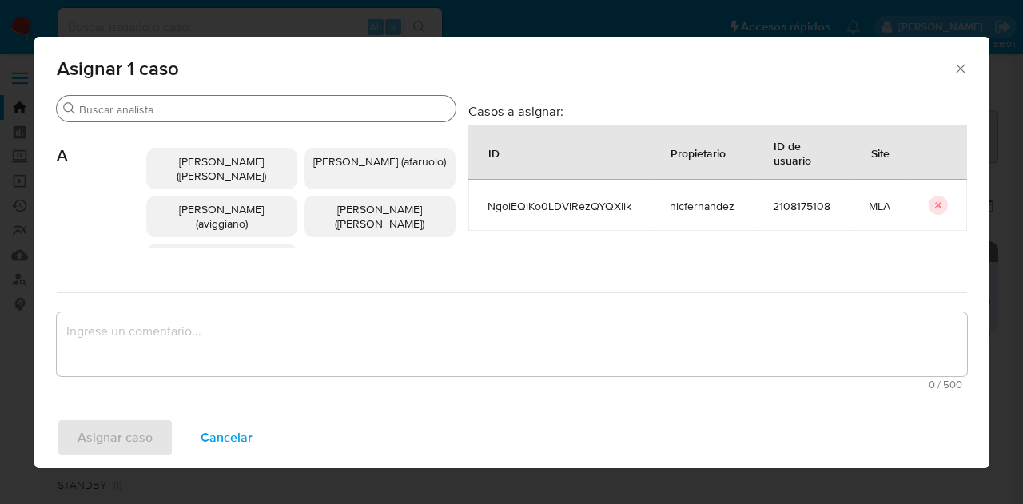
click at [229, 100] on div "Buscar" at bounding box center [256, 109] width 399 height 26
click at [229, 102] on input "Buscar" at bounding box center [264, 109] width 370 height 14
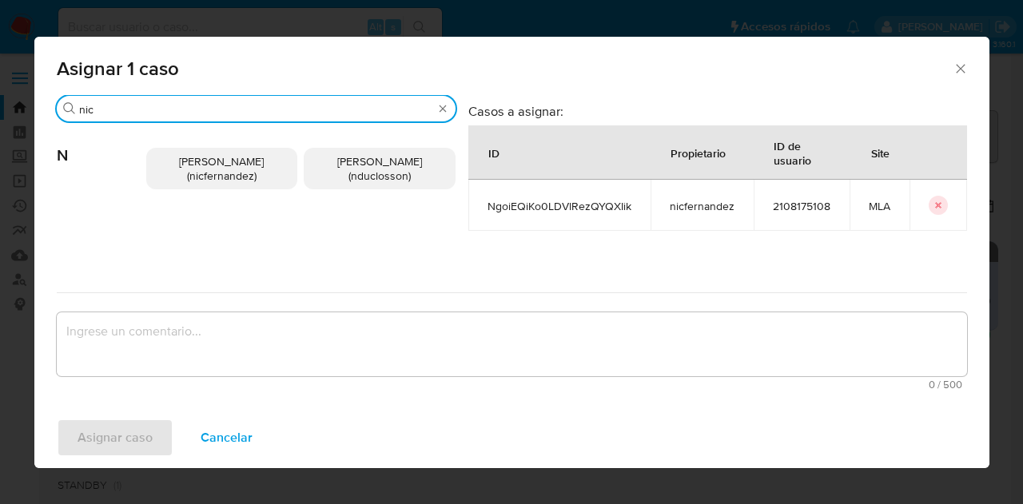
type input "nic"
click at [209, 175] on span "Nicolas Fernandez Allen (nicfernandez)" at bounding box center [221, 169] width 85 height 30
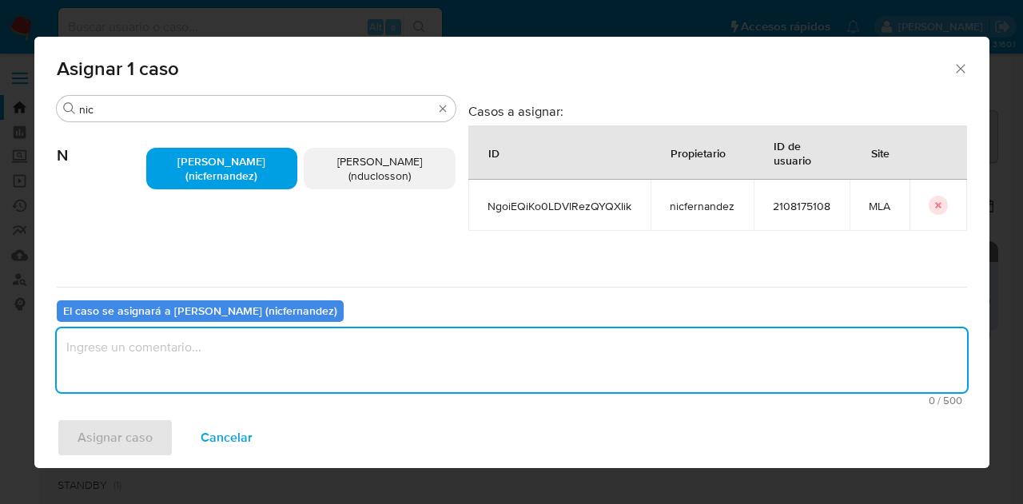
click at [265, 353] on textarea "assign-modal" at bounding box center [512, 361] width 911 height 64
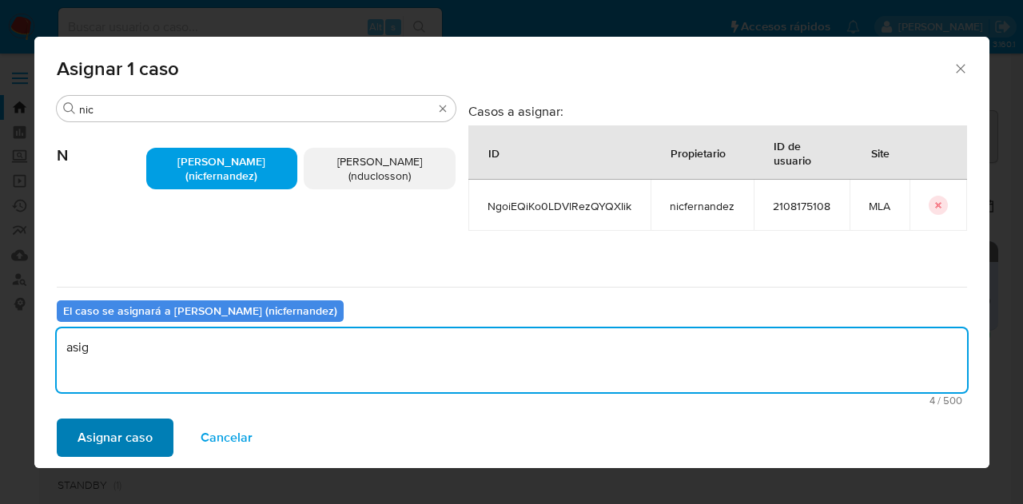
type textarea "asig"
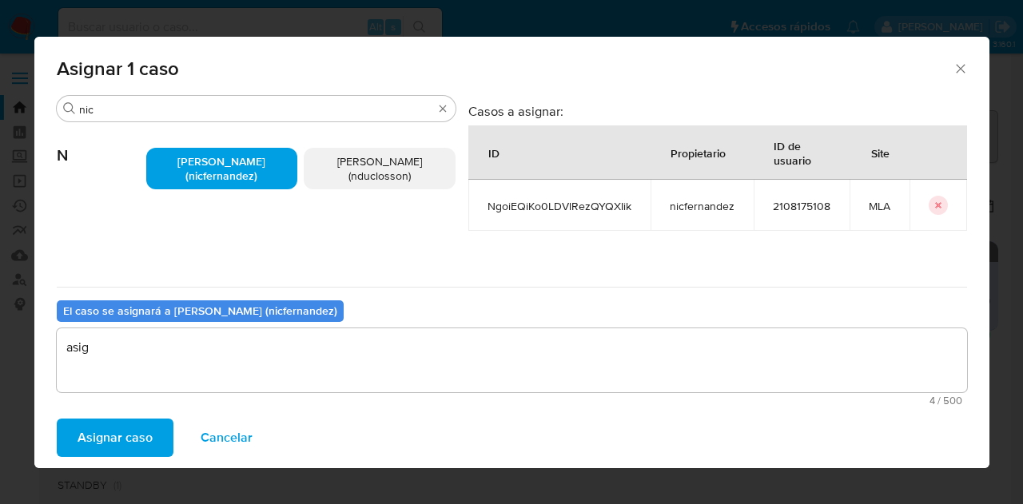
click at [132, 426] on span "Asignar caso" at bounding box center [115, 438] width 75 height 35
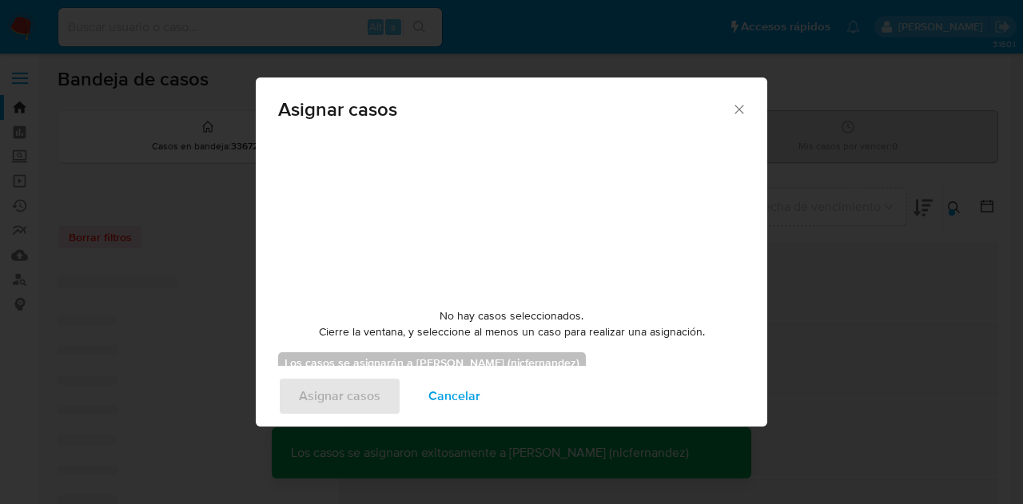
checkbox input "false"
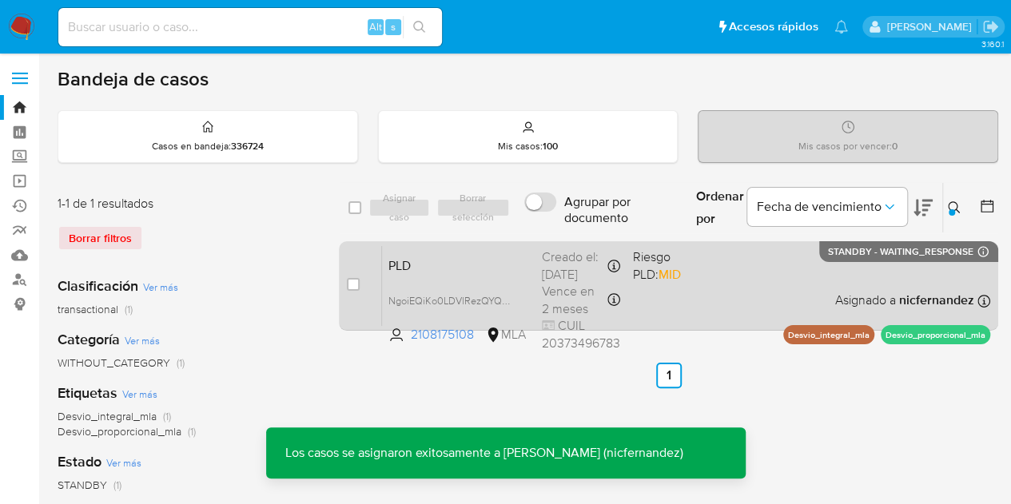
click at [436, 268] on span "PLD" at bounding box center [459, 264] width 141 height 21
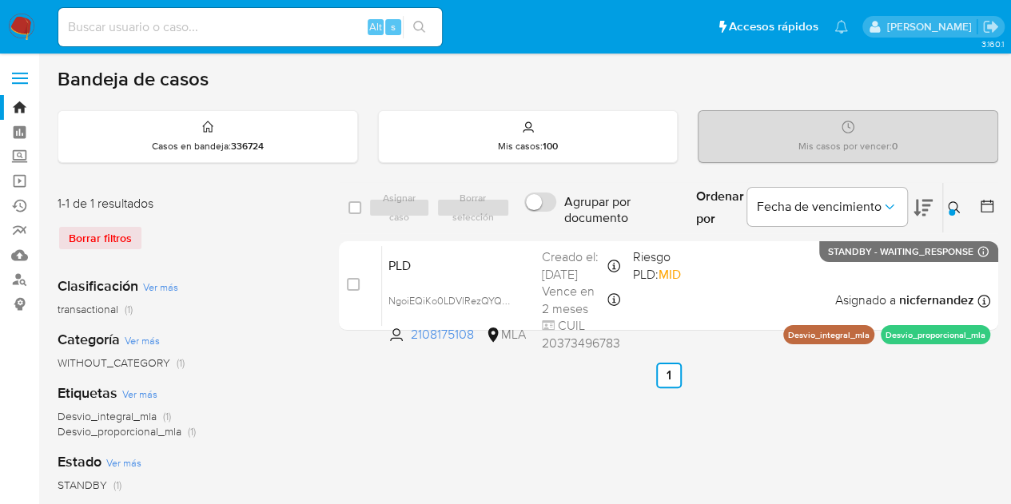
click at [954, 210] on div at bounding box center [952, 212] width 6 height 6
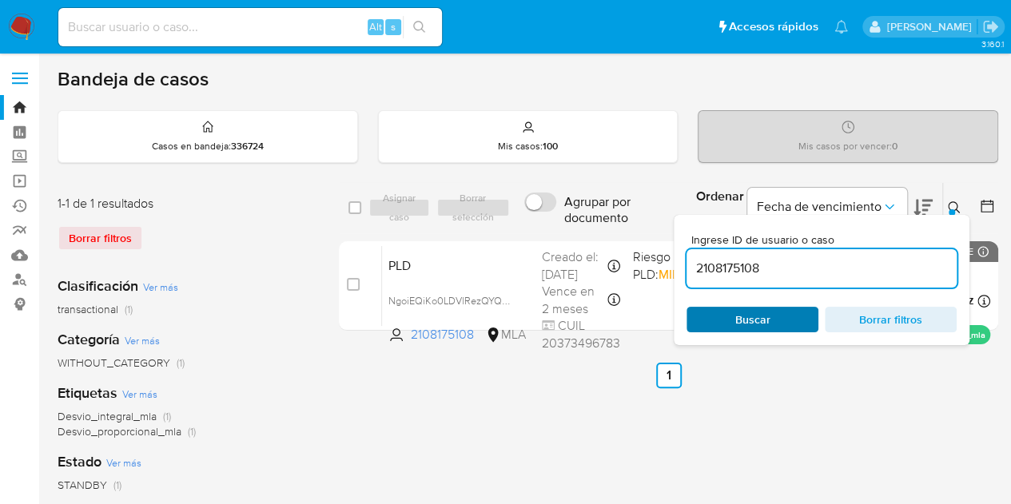
click at [786, 327] on span "Buscar" at bounding box center [753, 320] width 110 height 22
click at [957, 206] on icon at bounding box center [954, 207] width 12 height 12
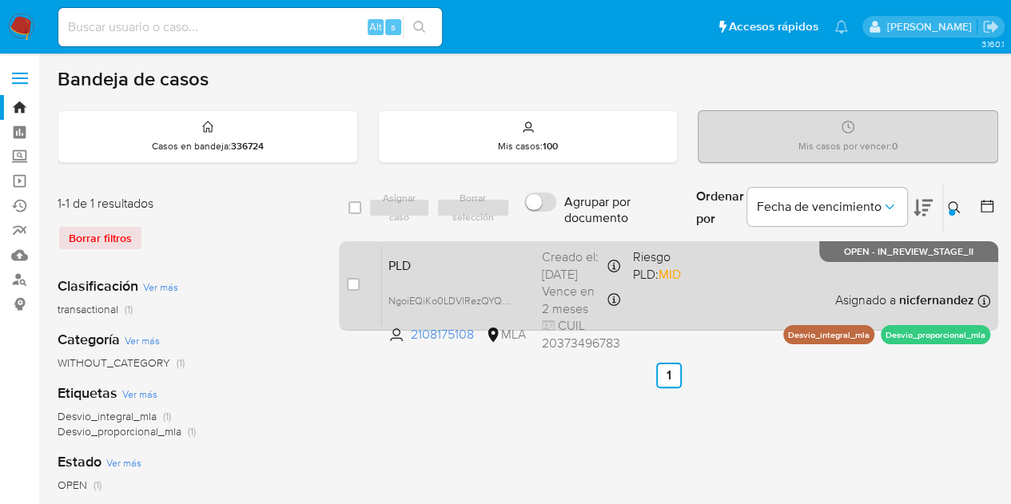
click at [481, 261] on span "PLD" at bounding box center [459, 264] width 141 height 21
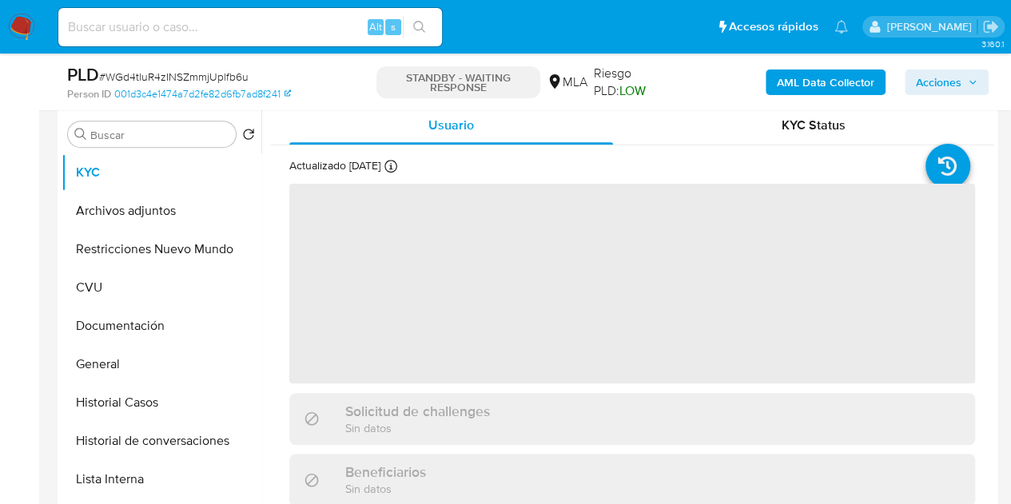
select select "10"
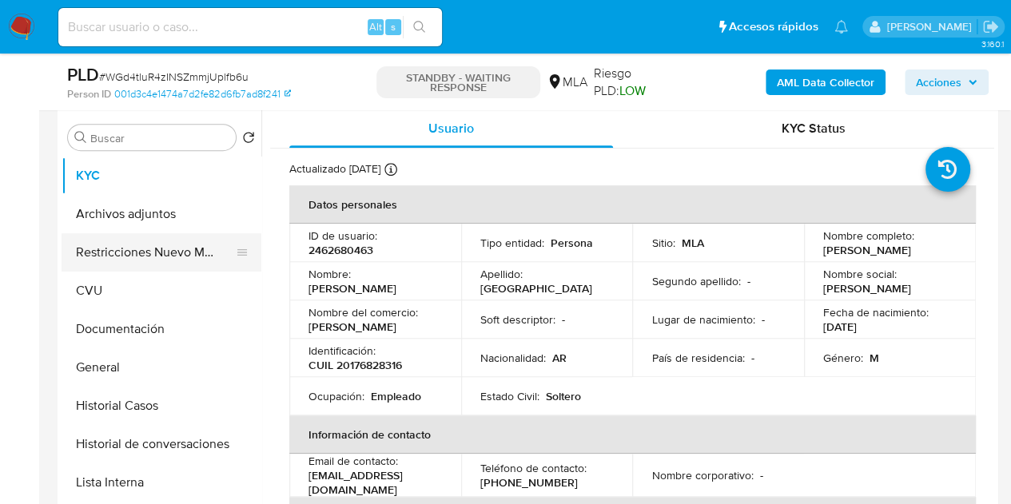
click at [136, 252] on button "Restricciones Nuevo Mundo" at bounding box center [155, 252] width 187 height 38
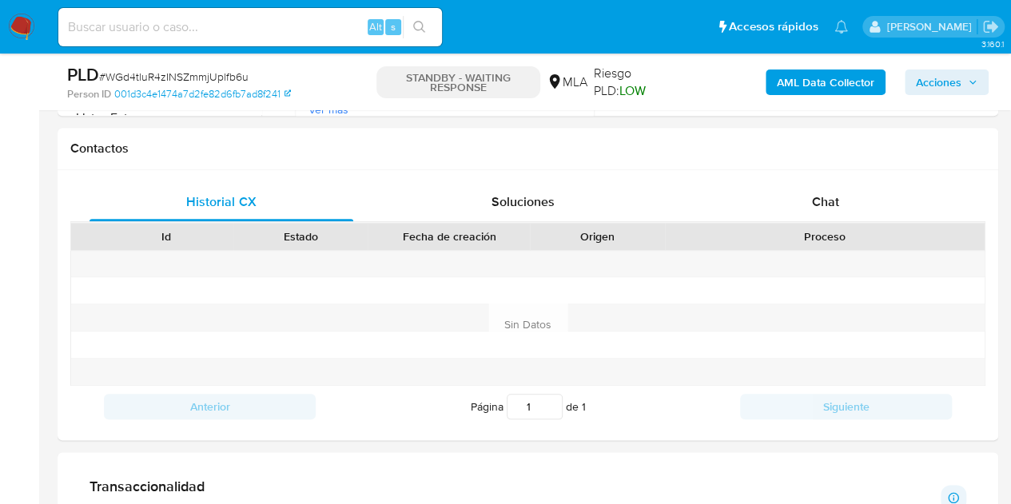
scroll to position [752, 0]
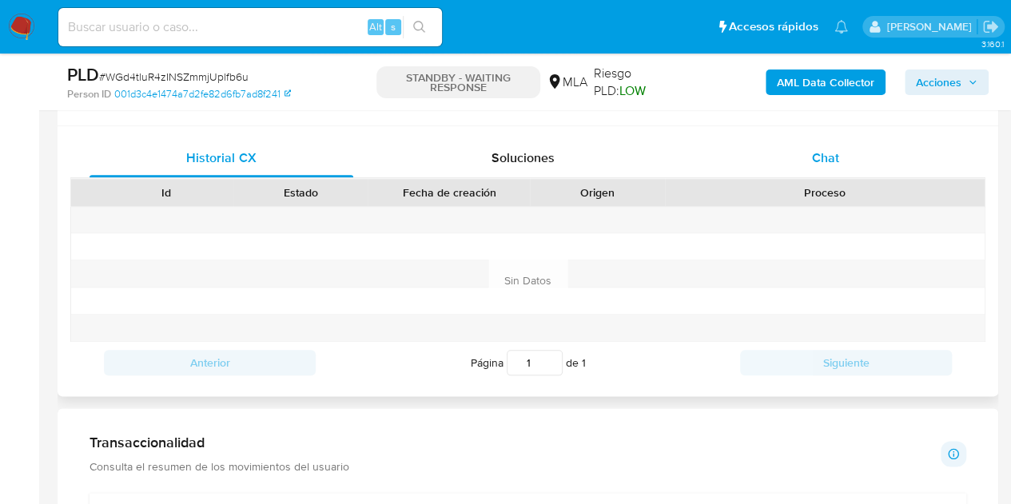
click at [819, 145] on div "Chat" at bounding box center [826, 158] width 264 height 38
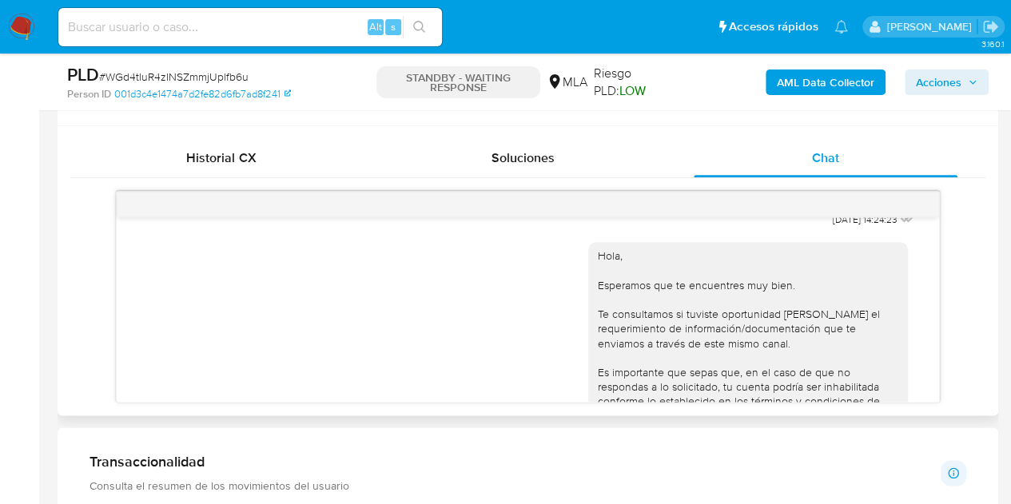
scroll to position [745, 0]
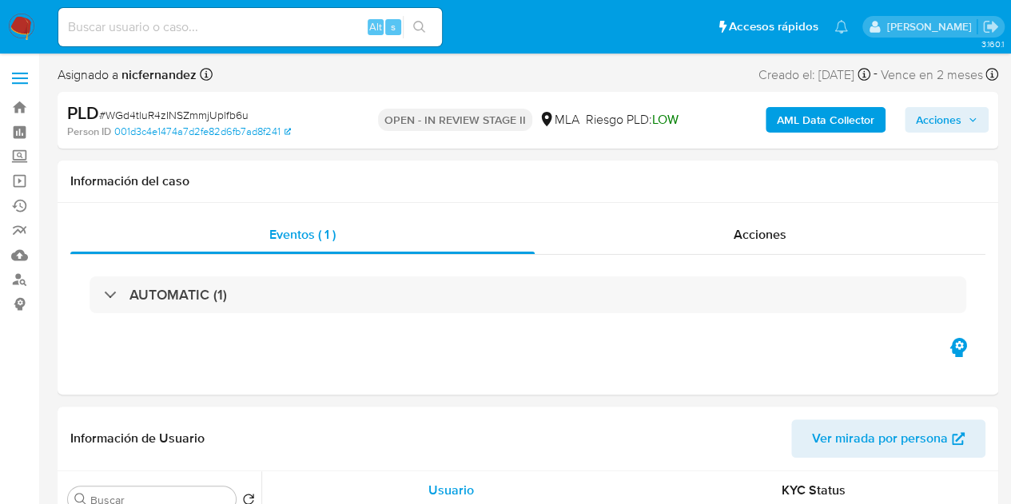
select select "10"
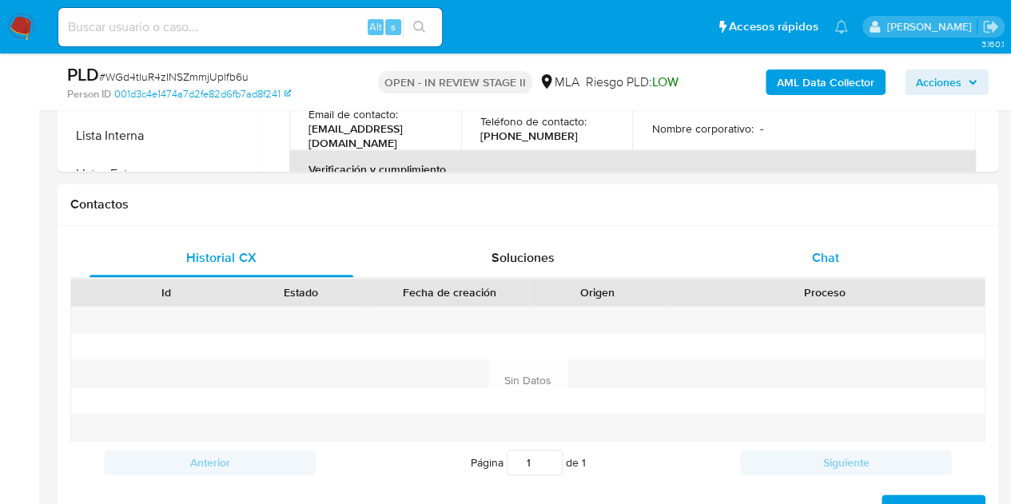
click at [856, 260] on div "Chat" at bounding box center [826, 258] width 264 height 38
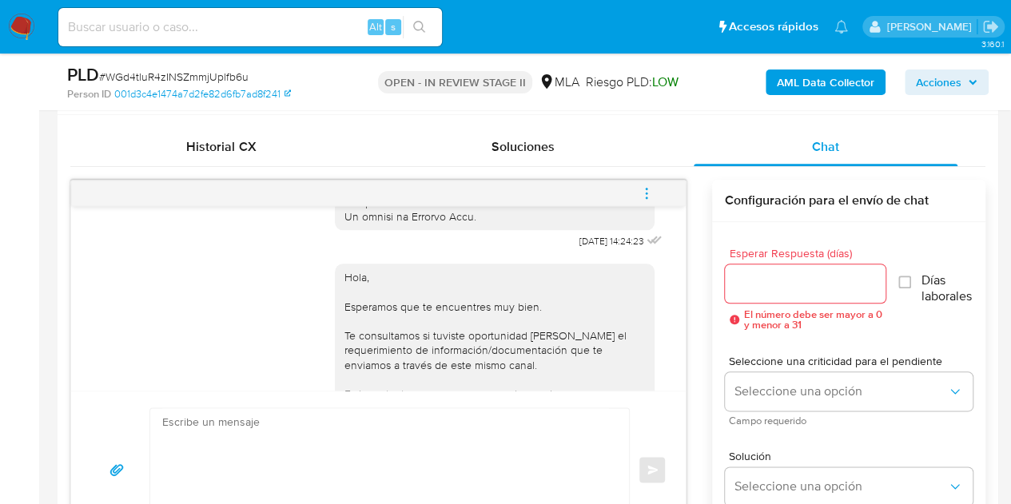
scroll to position [1073, 0]
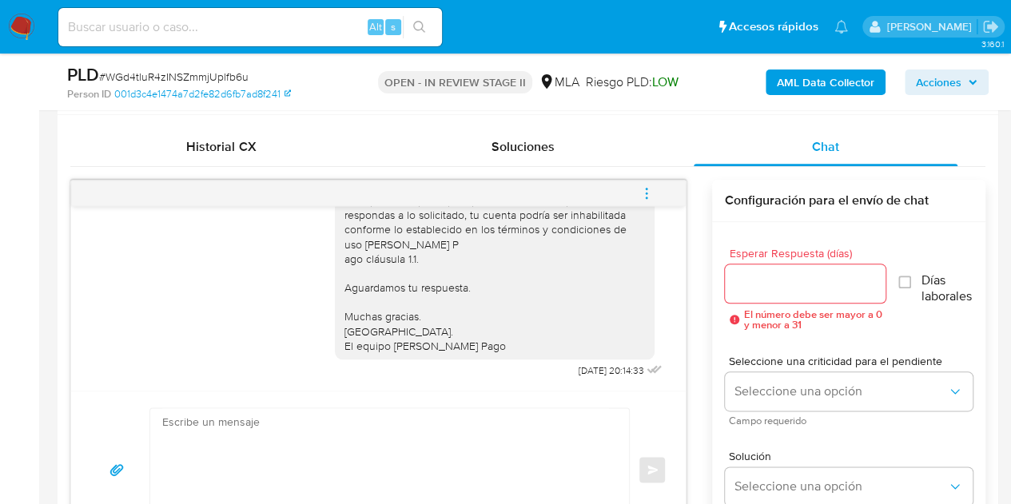
click at [646, 190] on icon "menu-action" at bounding box center [647, 193] width 14 height 14
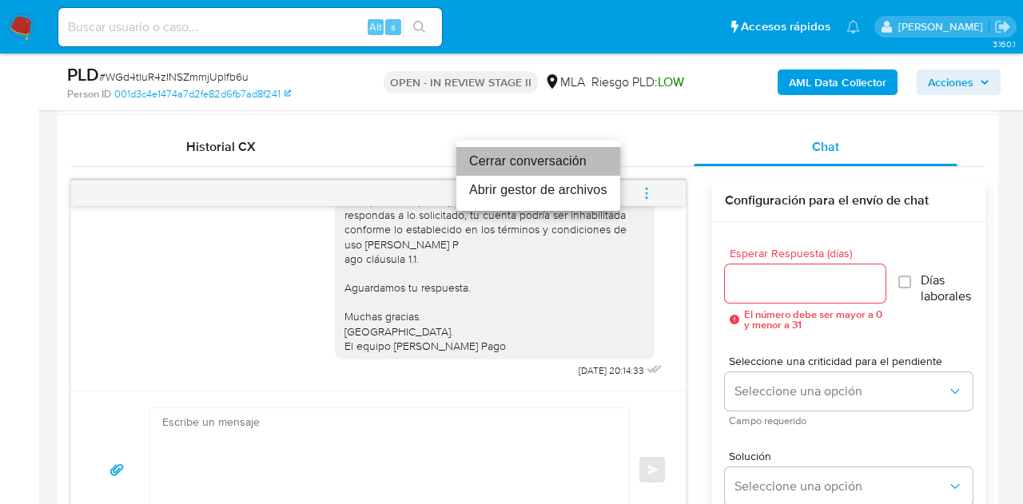
click at [590, 169] on li "Cerrar conversación" at bounding box center [539, 161] width 164 height 29
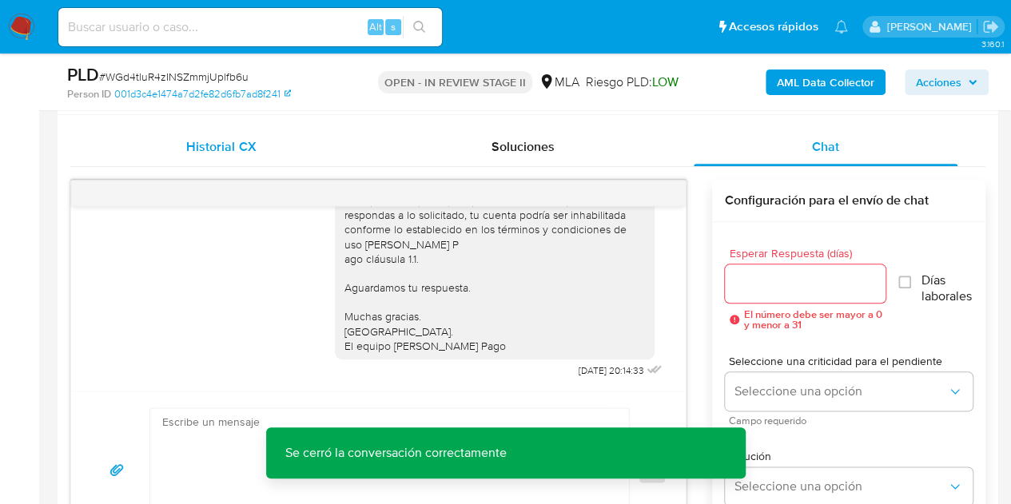
click at [259, 144] on div "Historial CX" at bounding box center [222, 147] width 264 height 38
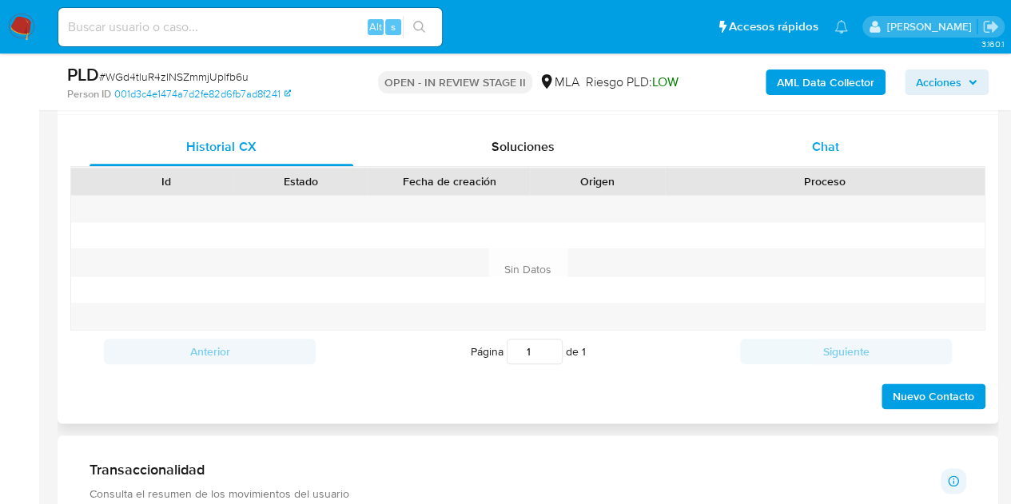
click at [777, 146] on div "Chat" at bounding box center [826, 147] width 264 height 38
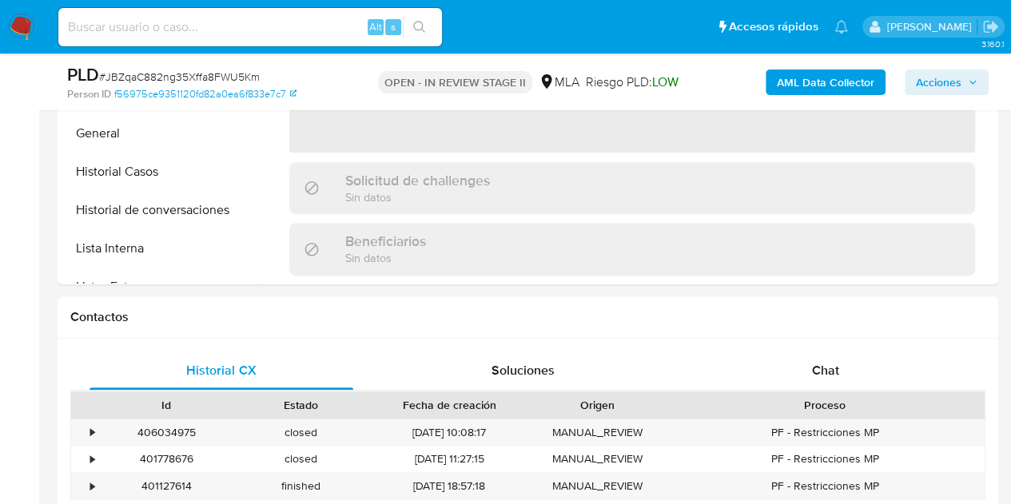
scroll to position [716, 0]
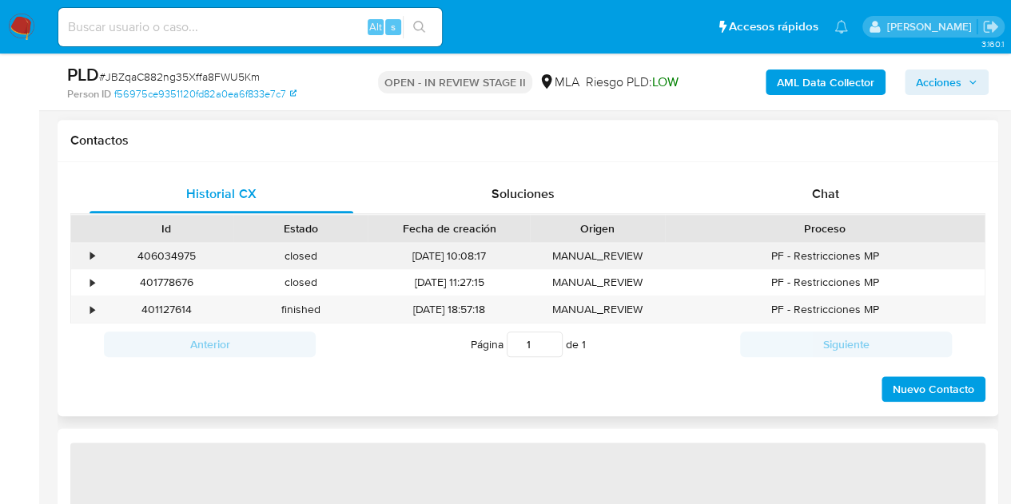
select select "10"
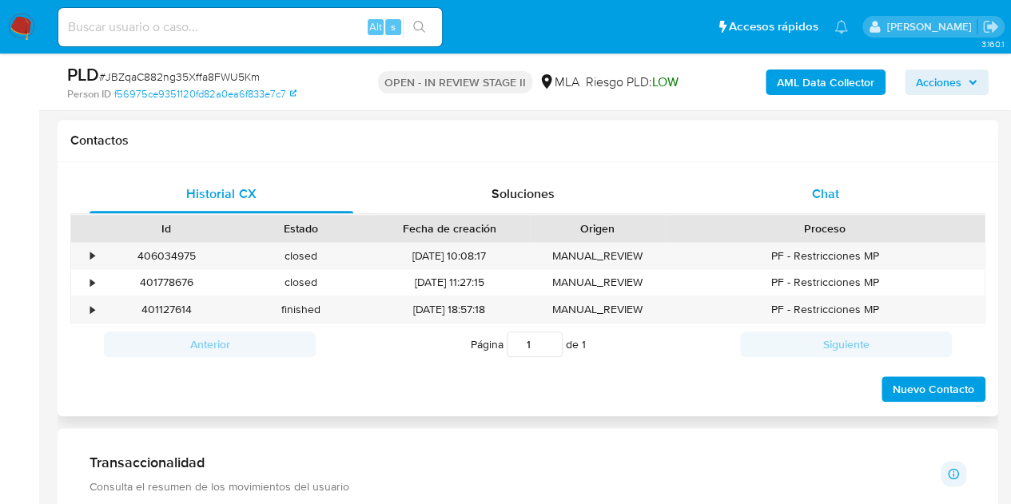
click at [830, 194] on span "Chat" at bounding box center [825, 194] width 27 height 18
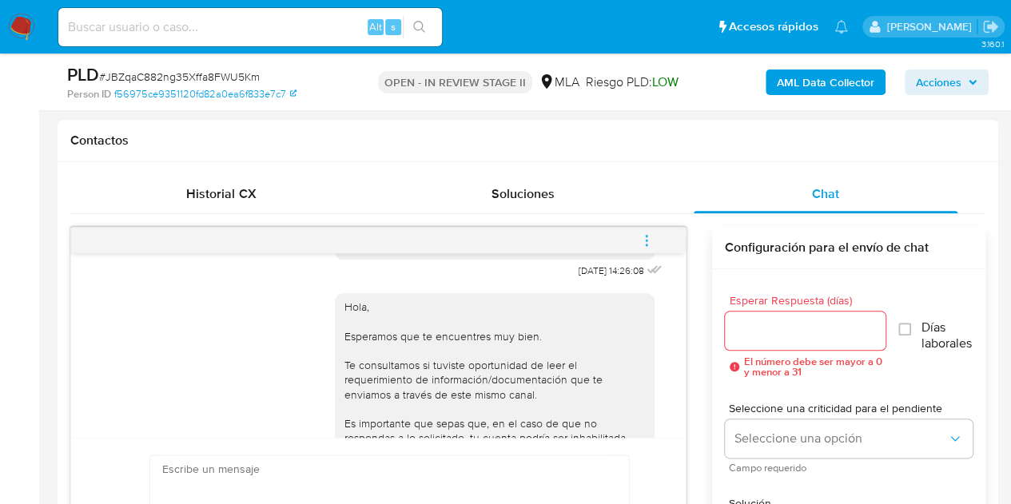
scroll to position [1073, 0]
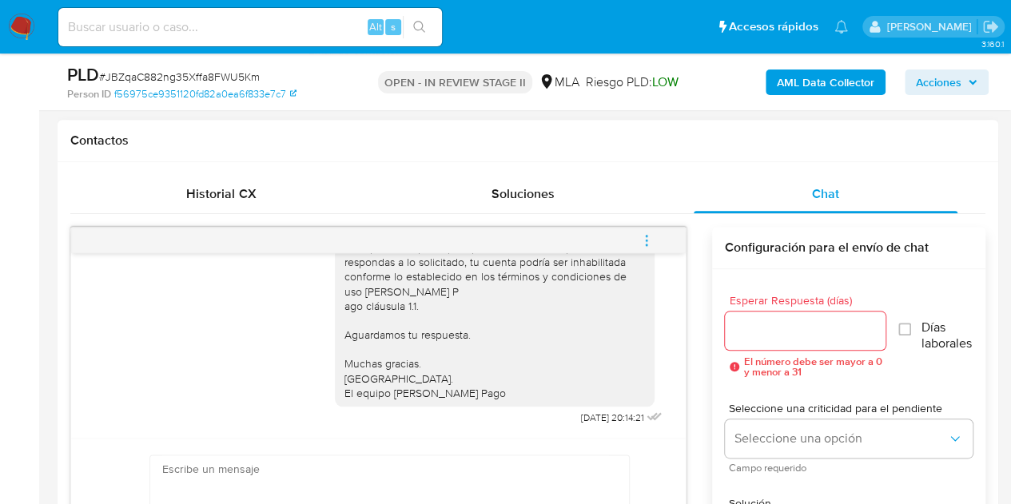
click at [643, 240] on icon "menu-action" at bounding box center [647, 240] width 14 height 14
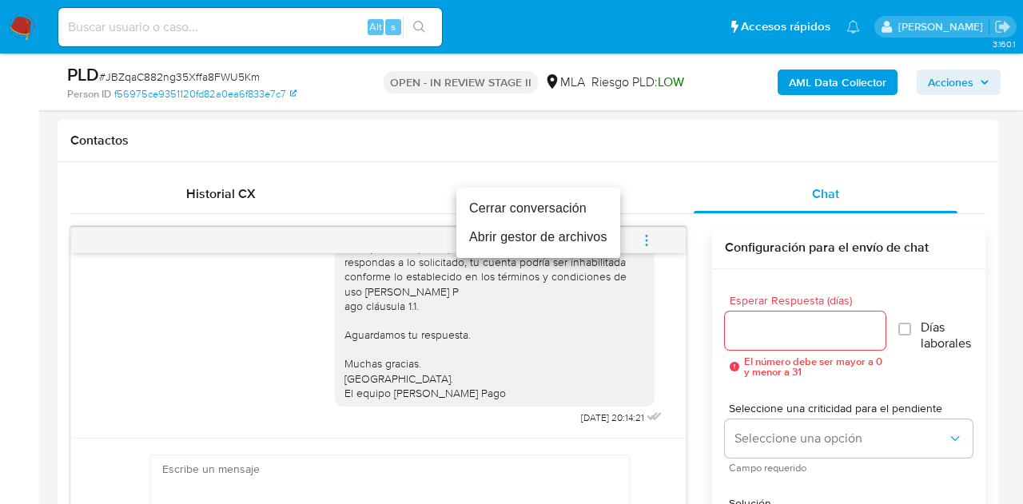
click at [596, 210] on li "Cerrar conversación" at bounding box center [539, 208] width 164 height 29
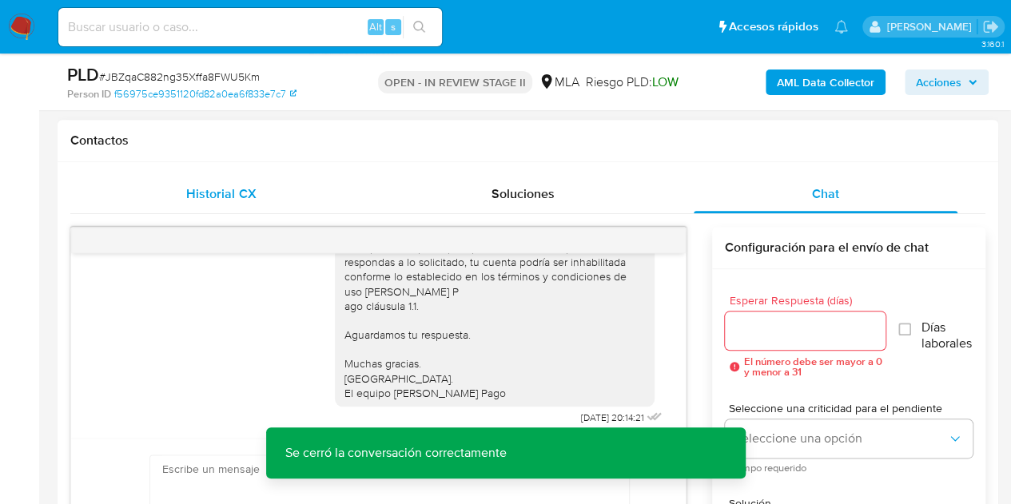
click at [201, 181] on div "Historial CX" at bounding box center [222, 194] width 264 height 38
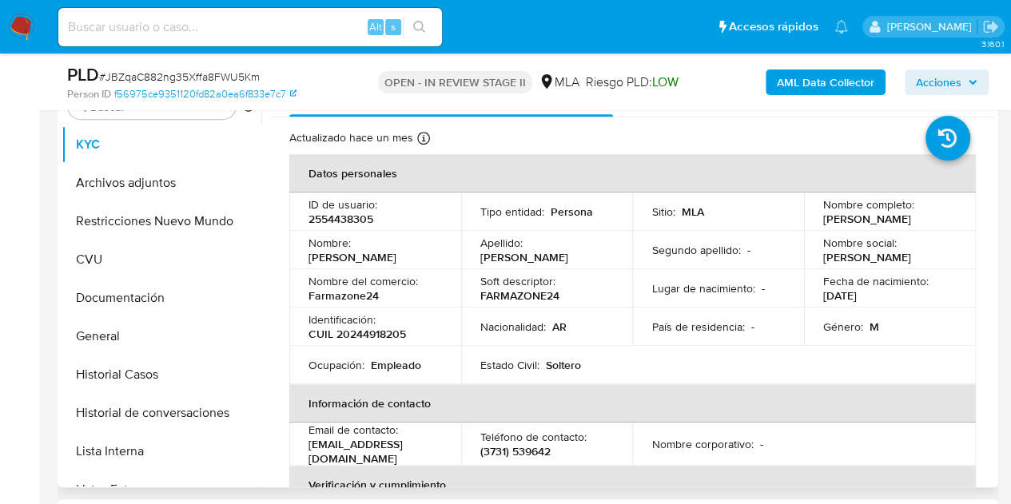
scroll to position [320, 0]
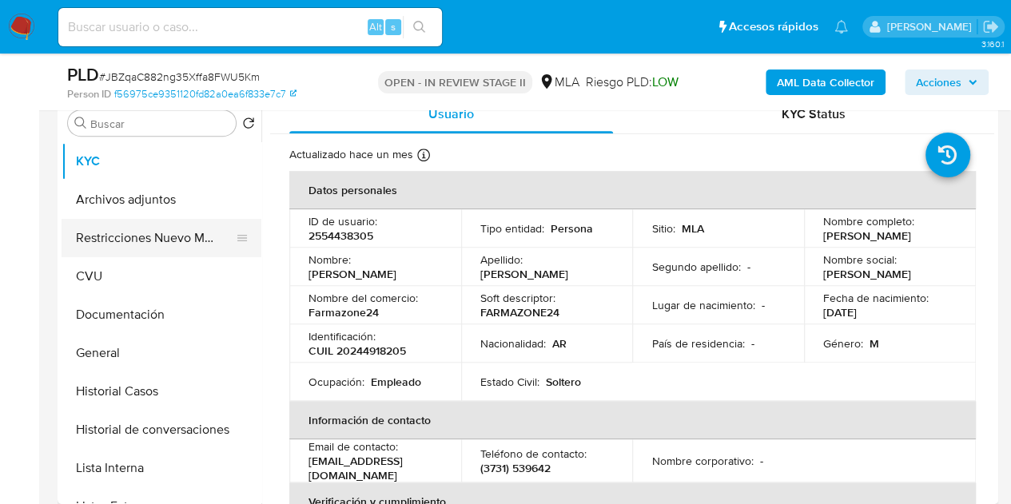
click at [113, 243] on button "Restricciones Nuevo Mundo" at bounding box center [155, 238] width 187 height 38
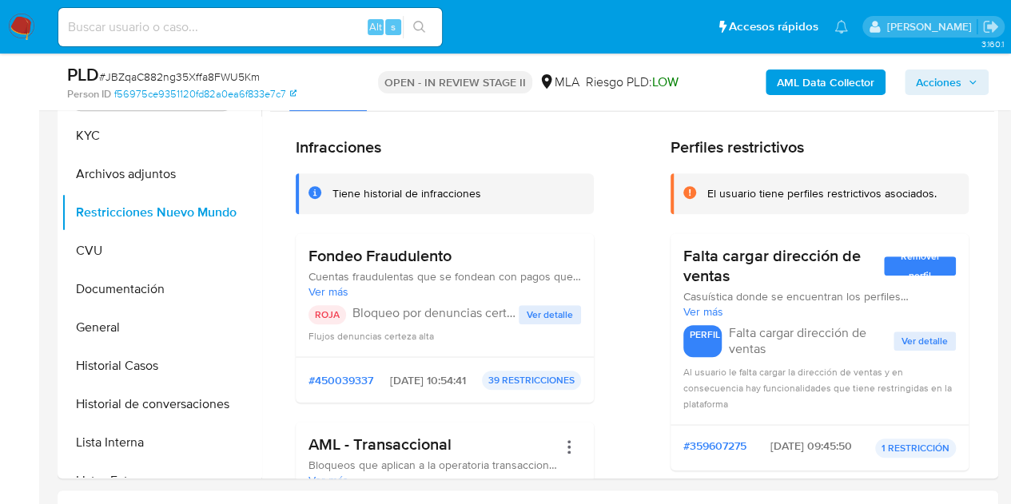
scroll to position [338, 0]
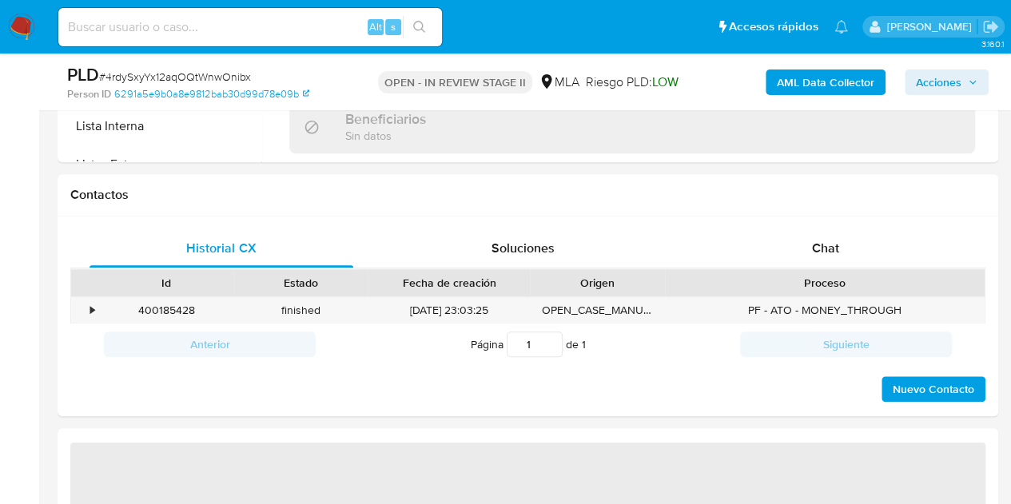
scroll to position [706, 0]
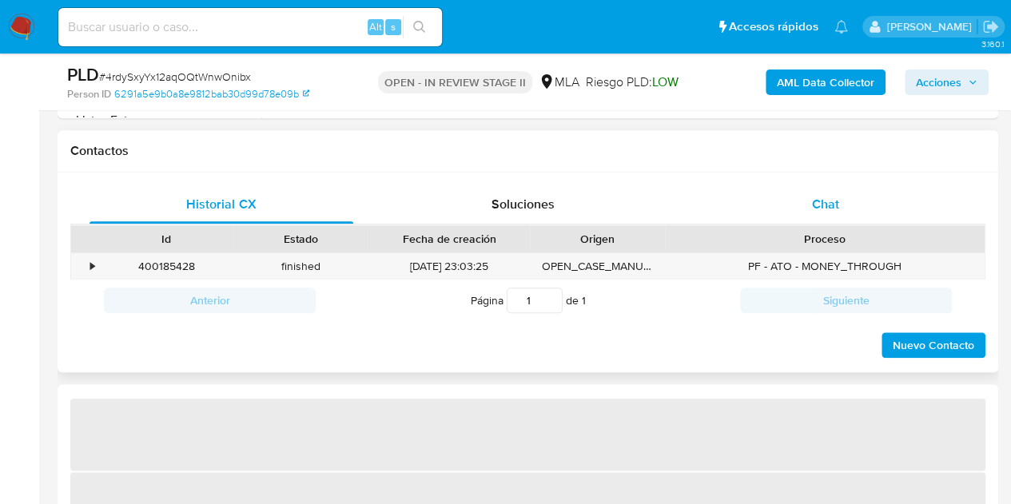
select select "10"
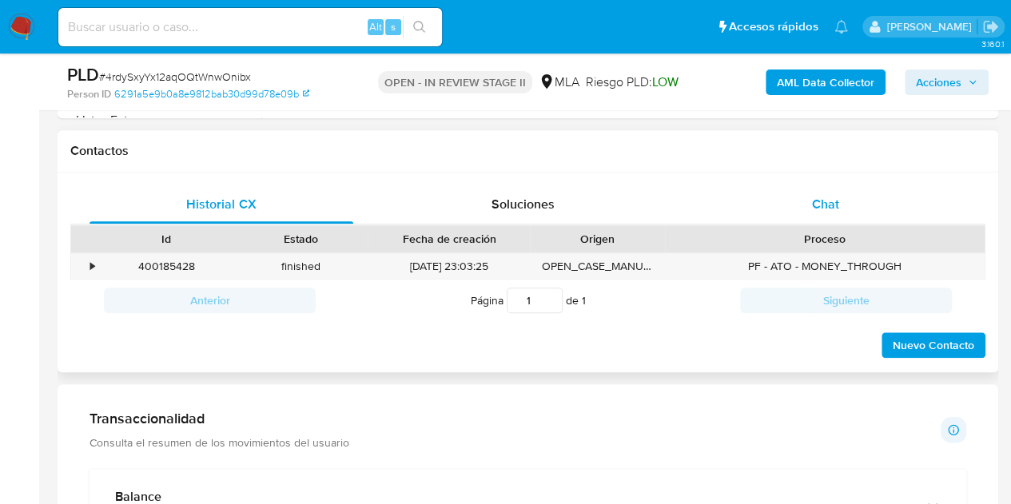
click at [846, 202] on div "Chat" at bounding box center [826, 204] width 264 height 38
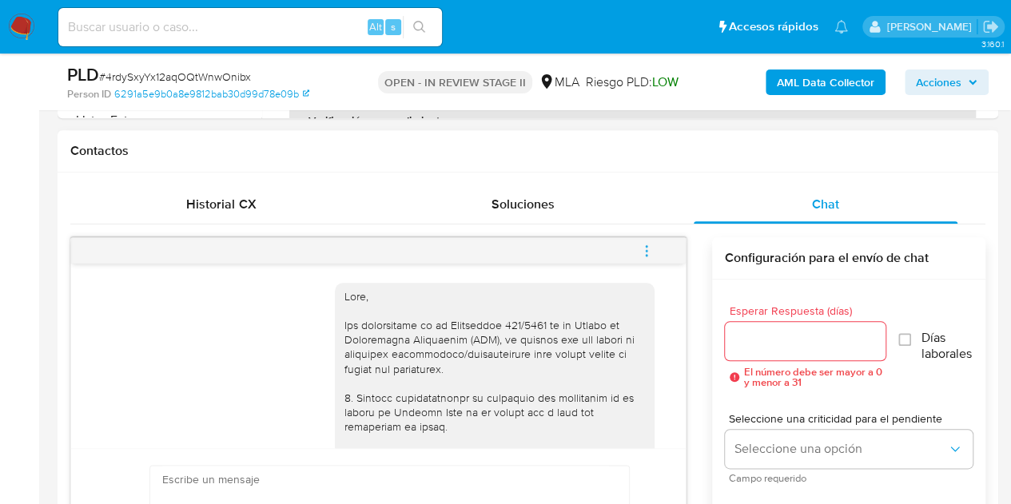
scroll to position [1073, 0]
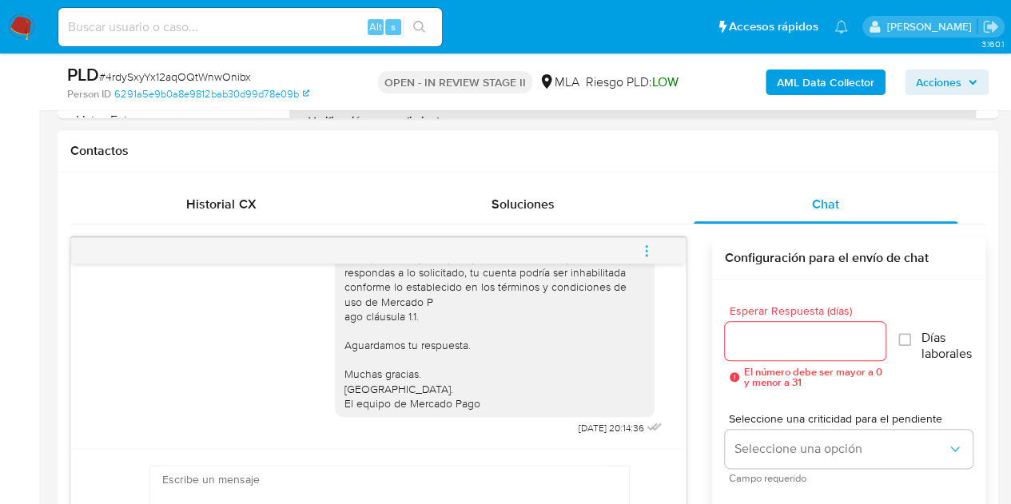
click at [640, 247] on icon "menu-action" at bounding box center [647, 251] width 14 height 14
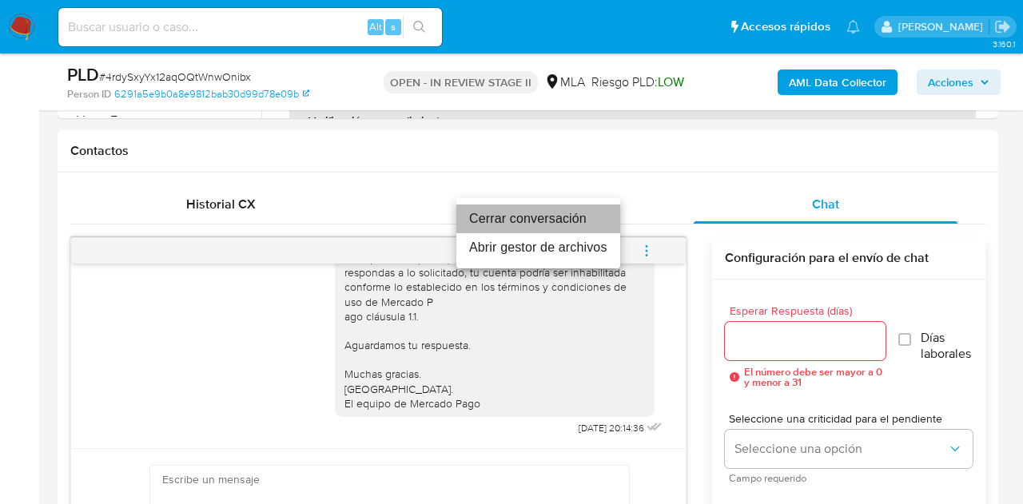
click at [585, 212] on li "Cerrar conversación" at bounding box center [539, 219] width 164 height 29
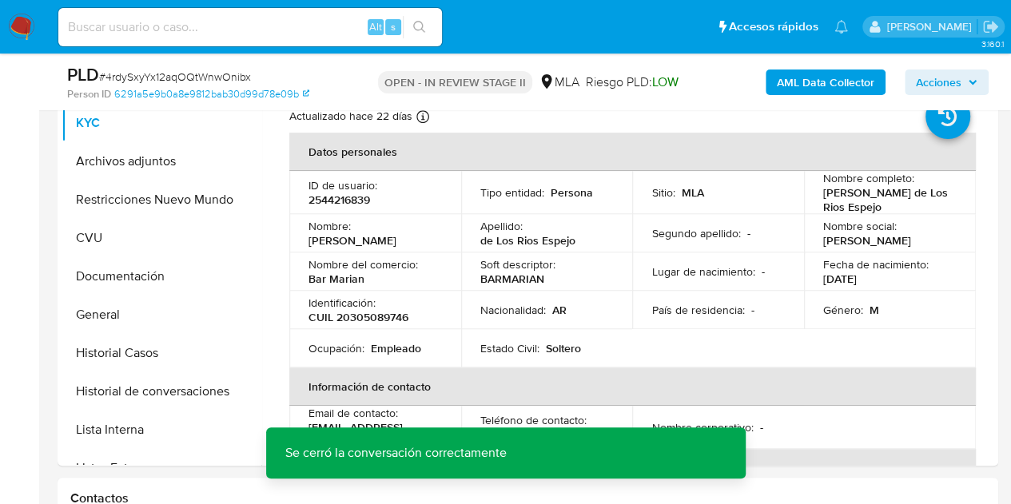
scroll to position [310, 0]
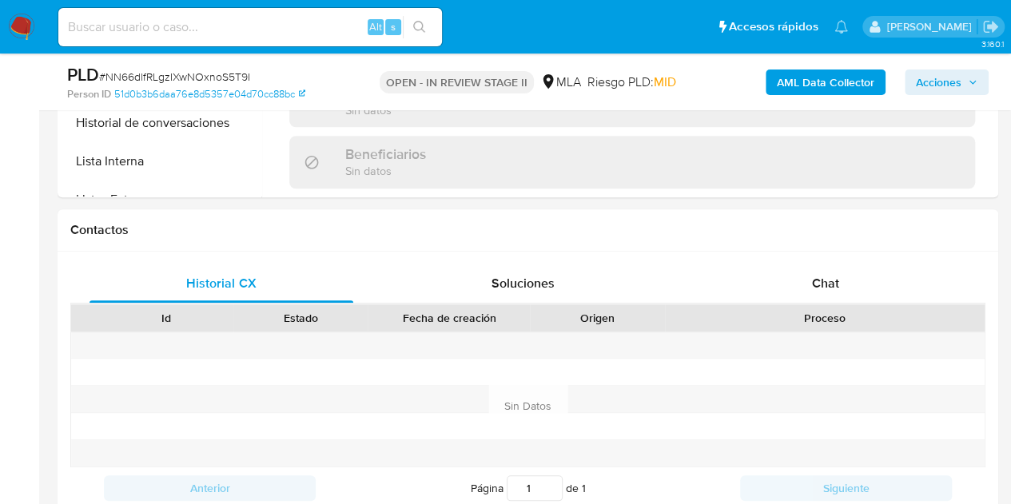
scroll to position [652, 0]
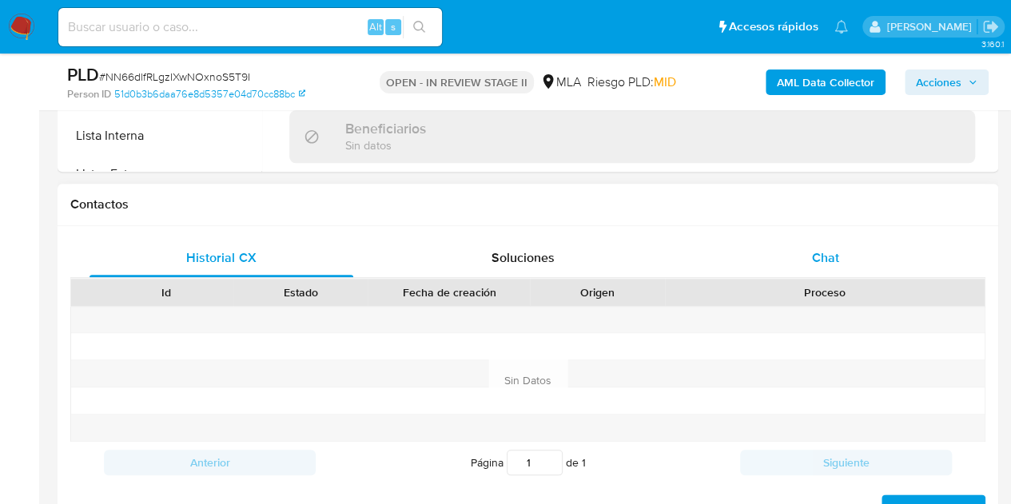
select select "10"
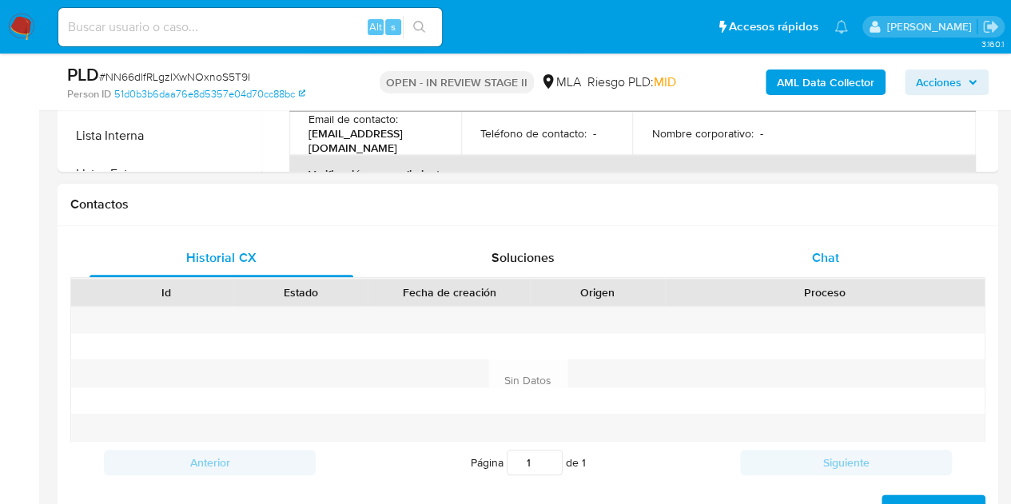
click at [825, 261] on span "Chat" at bounding box center [825, 258] width 27 height 18
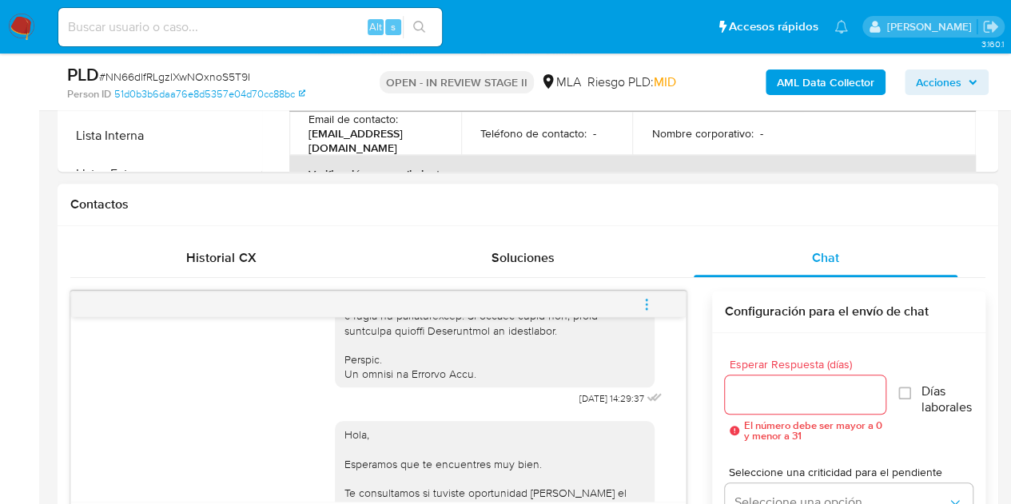
scroll to position [1073, 0]
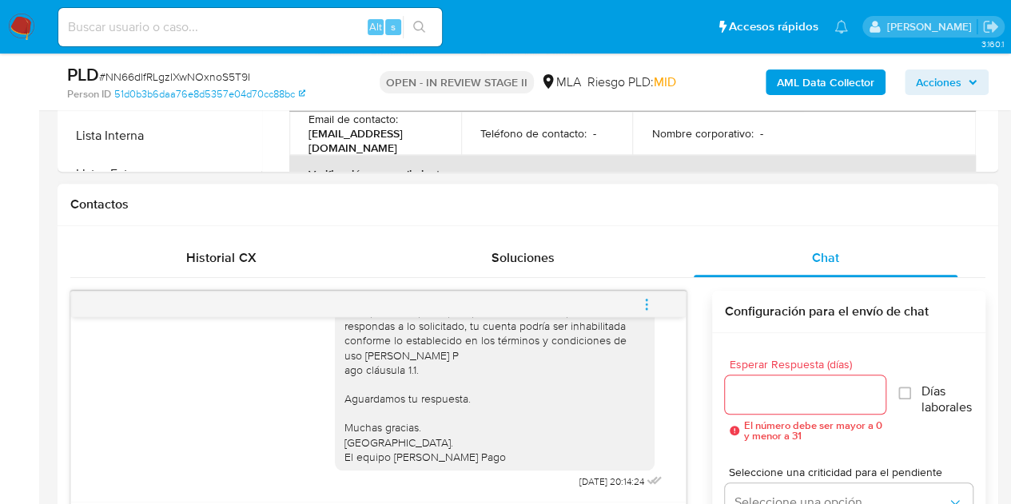
click at [644, 300] on icon "menu-action" at bounding box center [647, 304] width 14 height 14
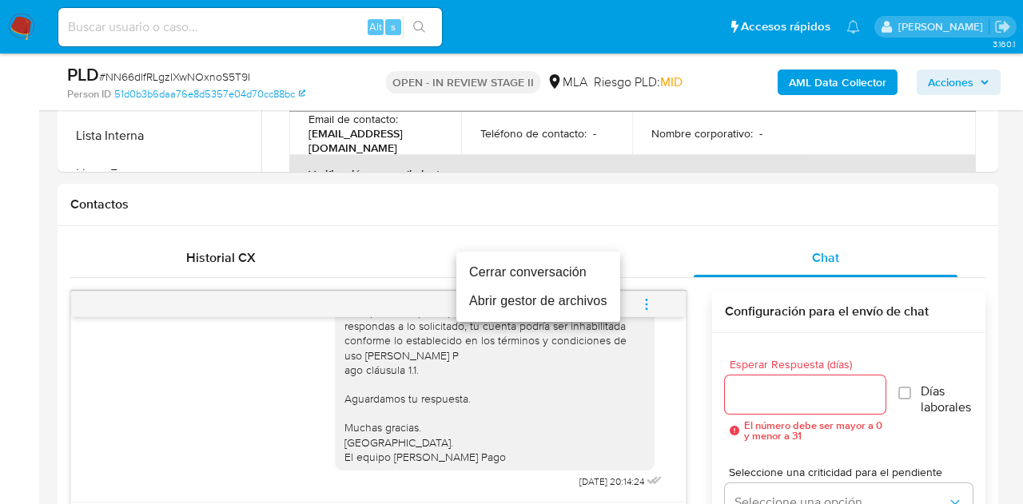
click at [589, 269] on li "Cerrar conversación" at bounding box center [539, 272] width 164 height 29
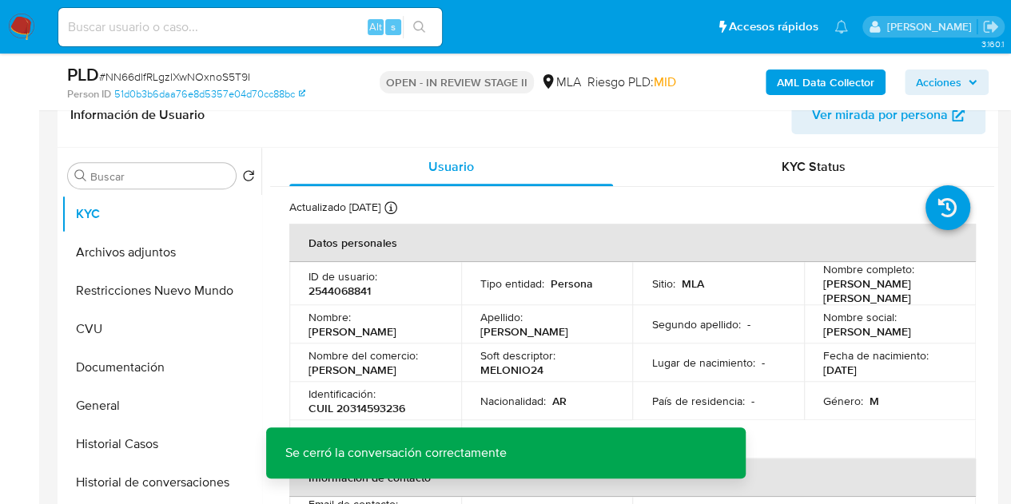
scroll to position [264, 0]
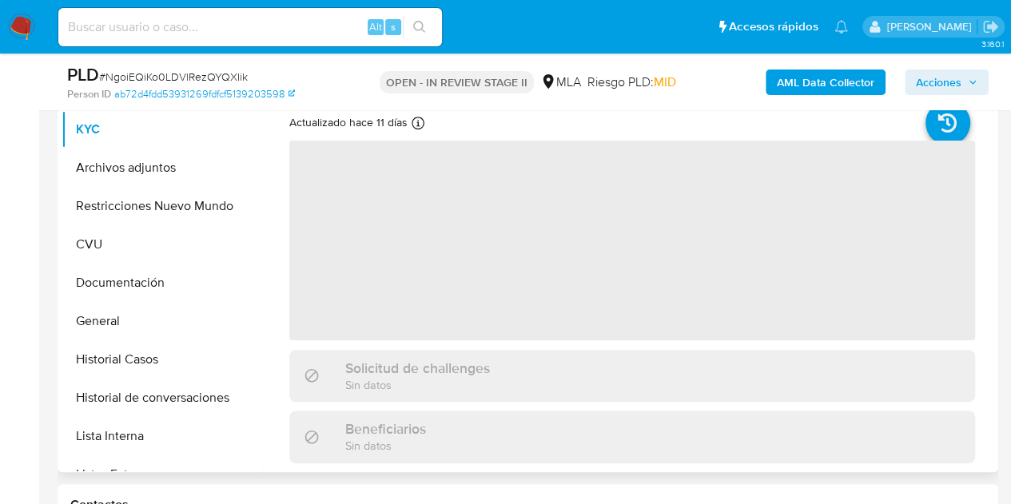
scroll to position [363, 0]
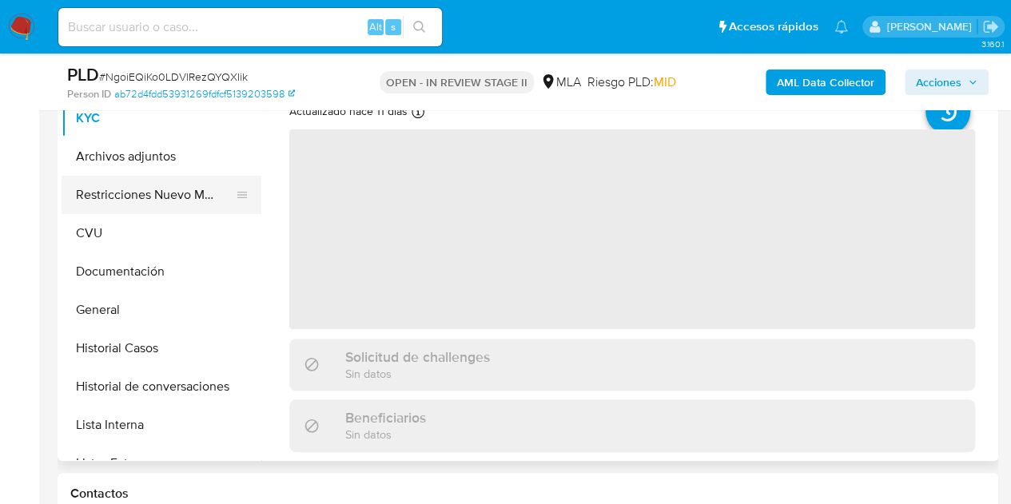
select select "10"
click at [134, 182] on button "Restricciones Nuevo Mundo" at bounding box center [155, 195] width 187 height 38
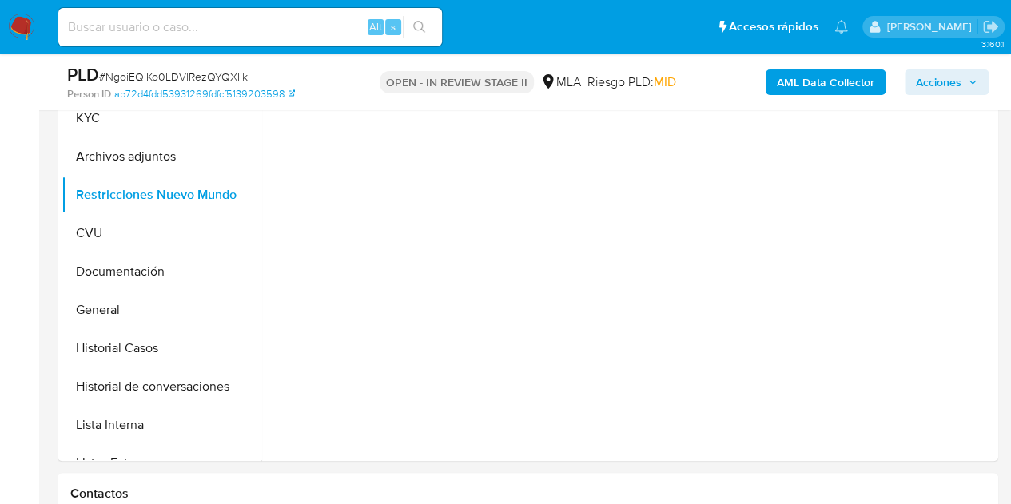
scroll to position [267, 0]
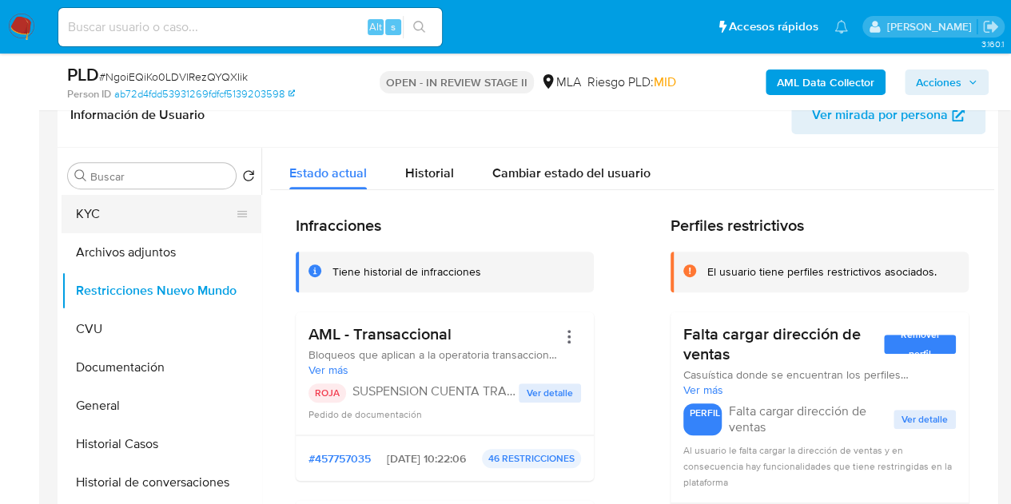
click at [150, 218] on button "KYC" at bounding box center [155, 214] width 187 height 38
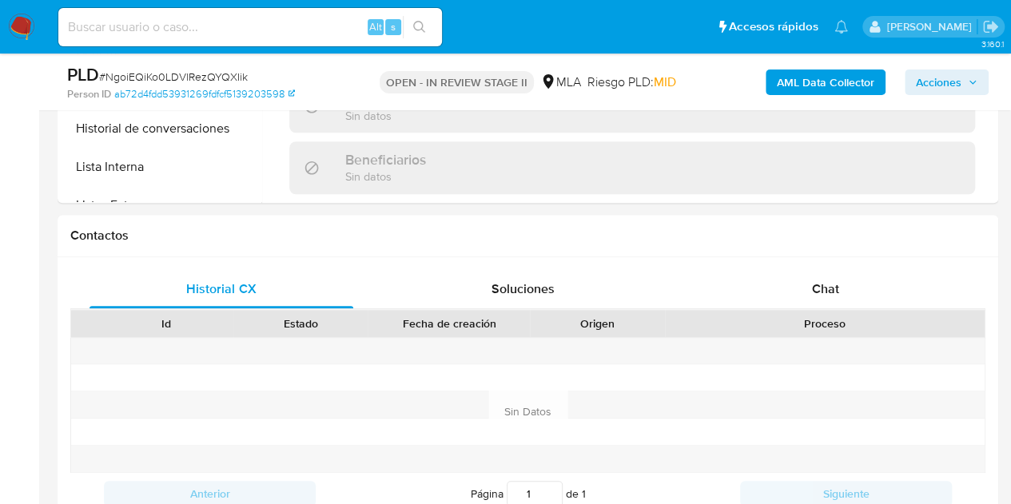
scroll to position [712, 0]
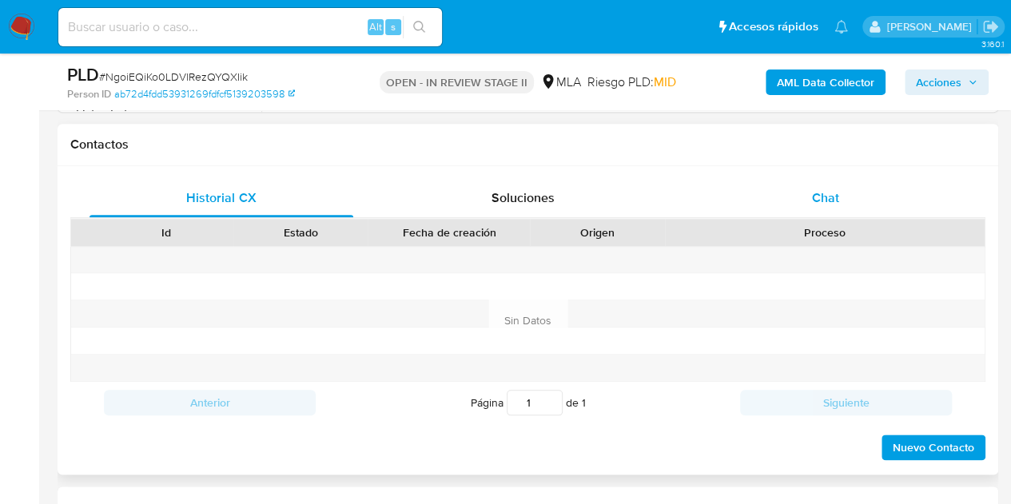
click at [816, 181] on div "Chat" at bounding box center [826, 198] width 264 height 38
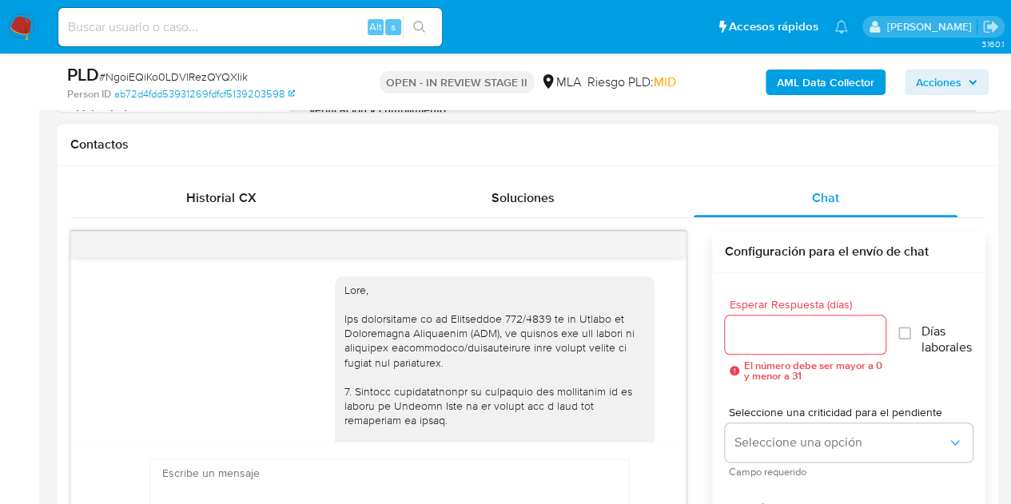
scroll to position [1073, 0]
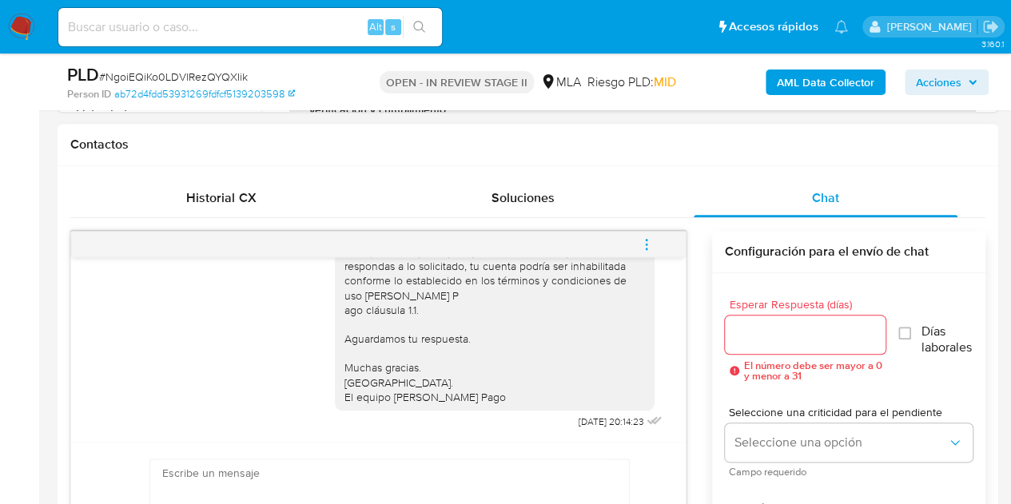
click at [686, 412] on div "17/09/2025 14:32:56 Hola, Esperamos que te encuentres muy bien. Te consultamos …" at bounding box center [527, 415] width 915 height 369
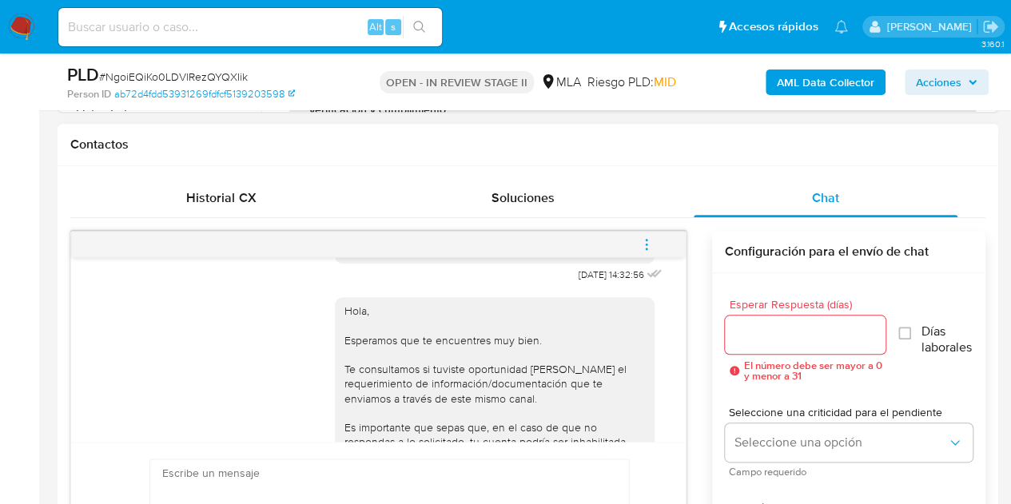
scroll to position [1052, 0]
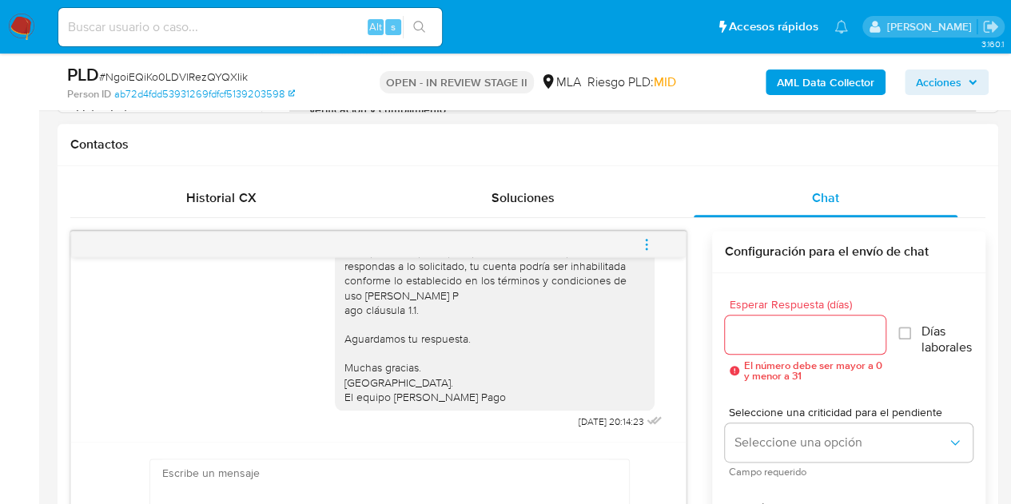
click at [659, 239] on button "menu-action" at bounding box center [646, 244] width 53 height 38
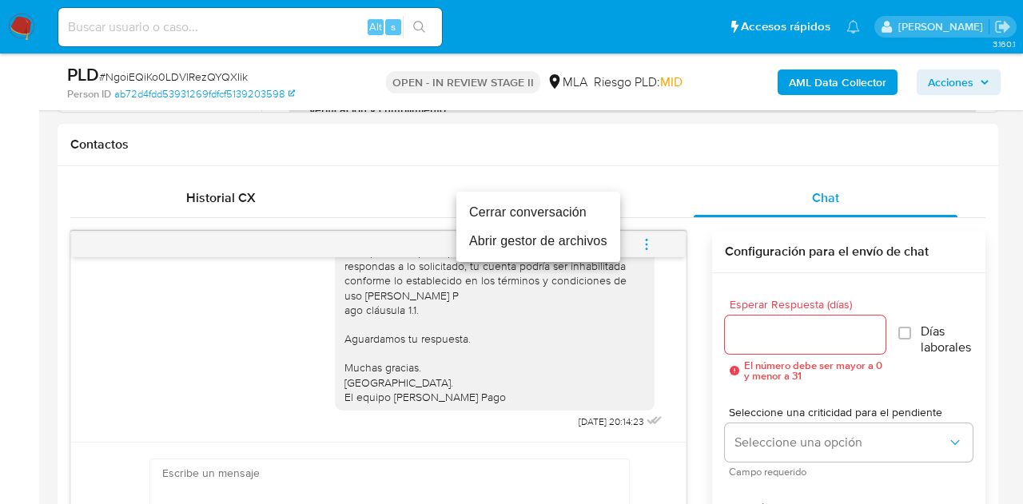
click at [575, 216] on li "Cerrar conversación" at bounding box center [539, 212] width 164 height 29
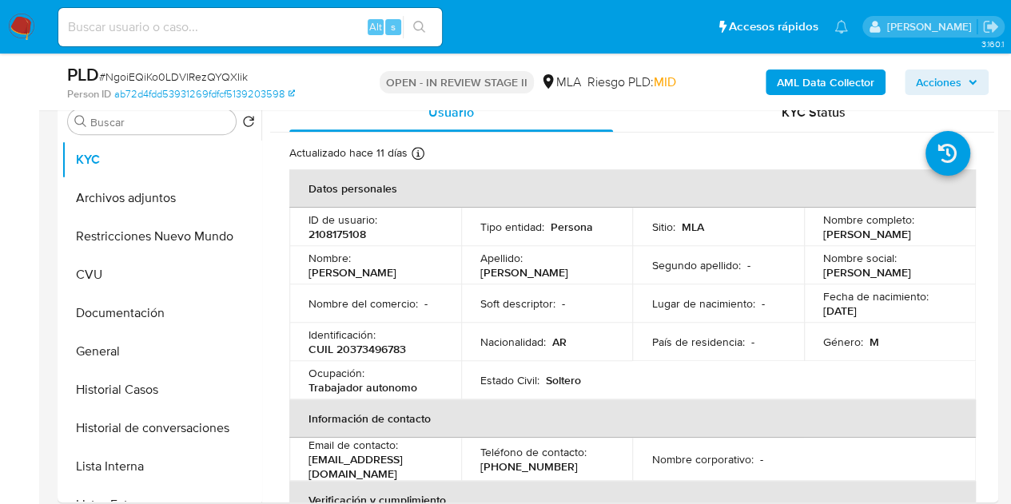
scroll to position [288, 0]
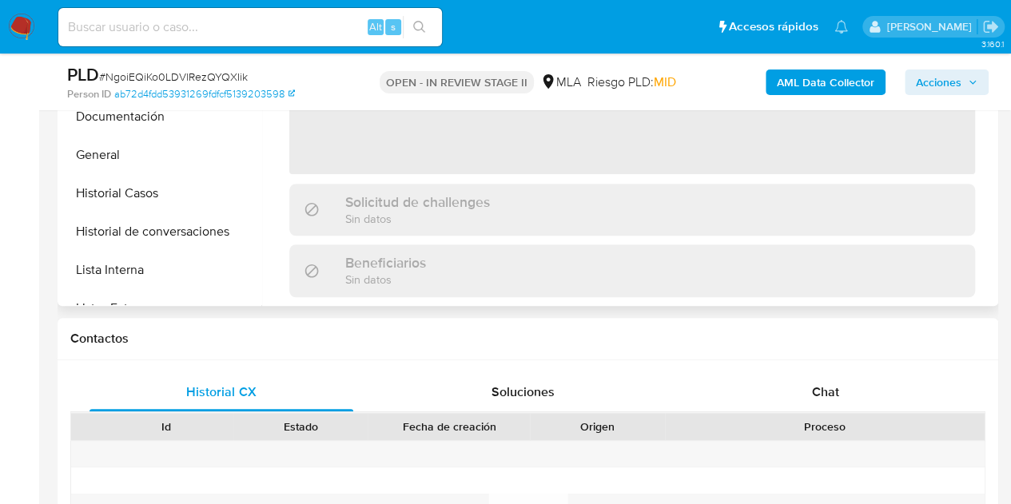
scroll to position [553, 0]
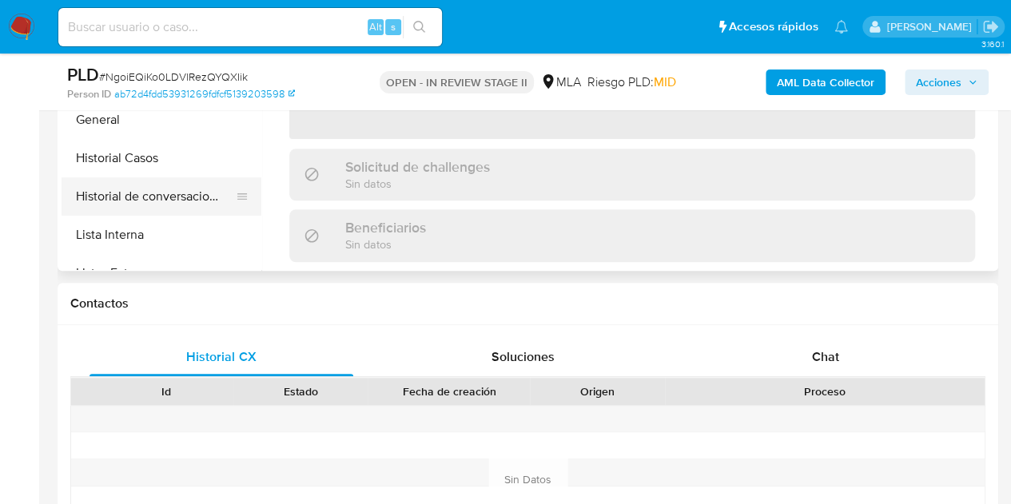
select select "10"
click at [150, 204] on button "Historial de conversaciones" at bounding box center [155, 196] width 187 height 38
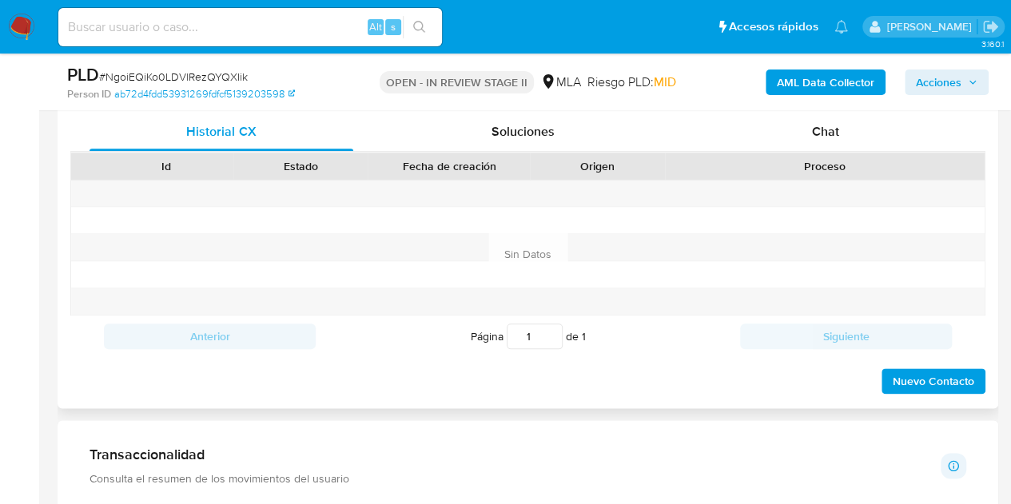
scroll to position [782, 0]
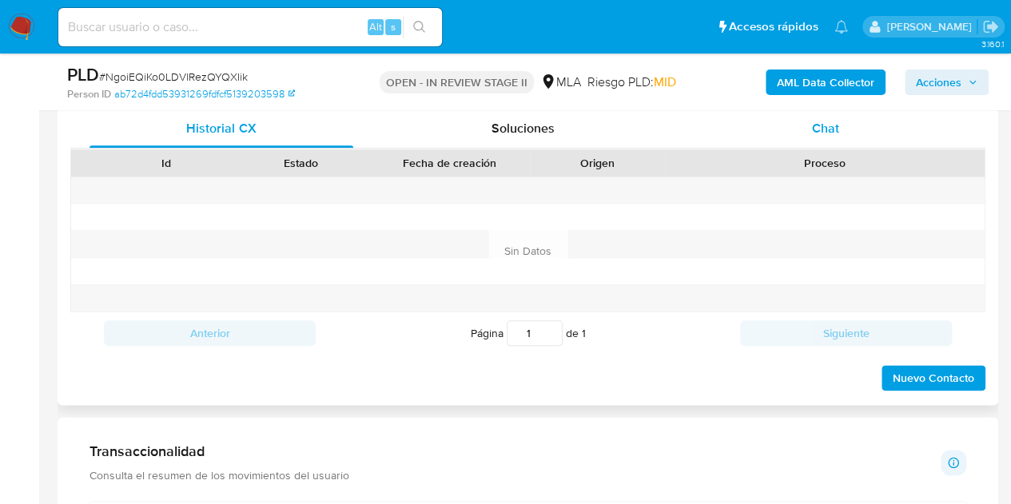
click at [837, 142] on div "Chat" at bounding box center [826, 129] width 264 height 38
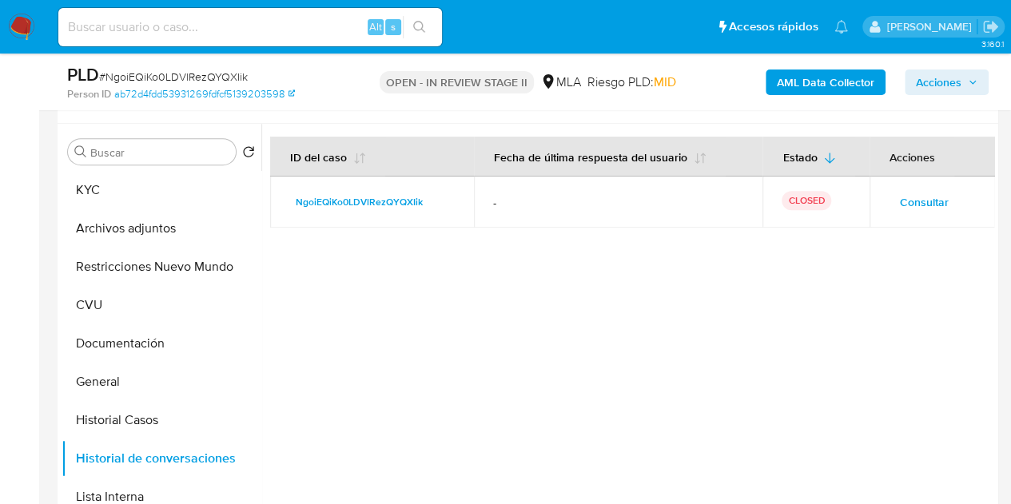
scroll to position [288, 0]
